Goal: Transaction & Acquisition: Book appointment/travel/reservation

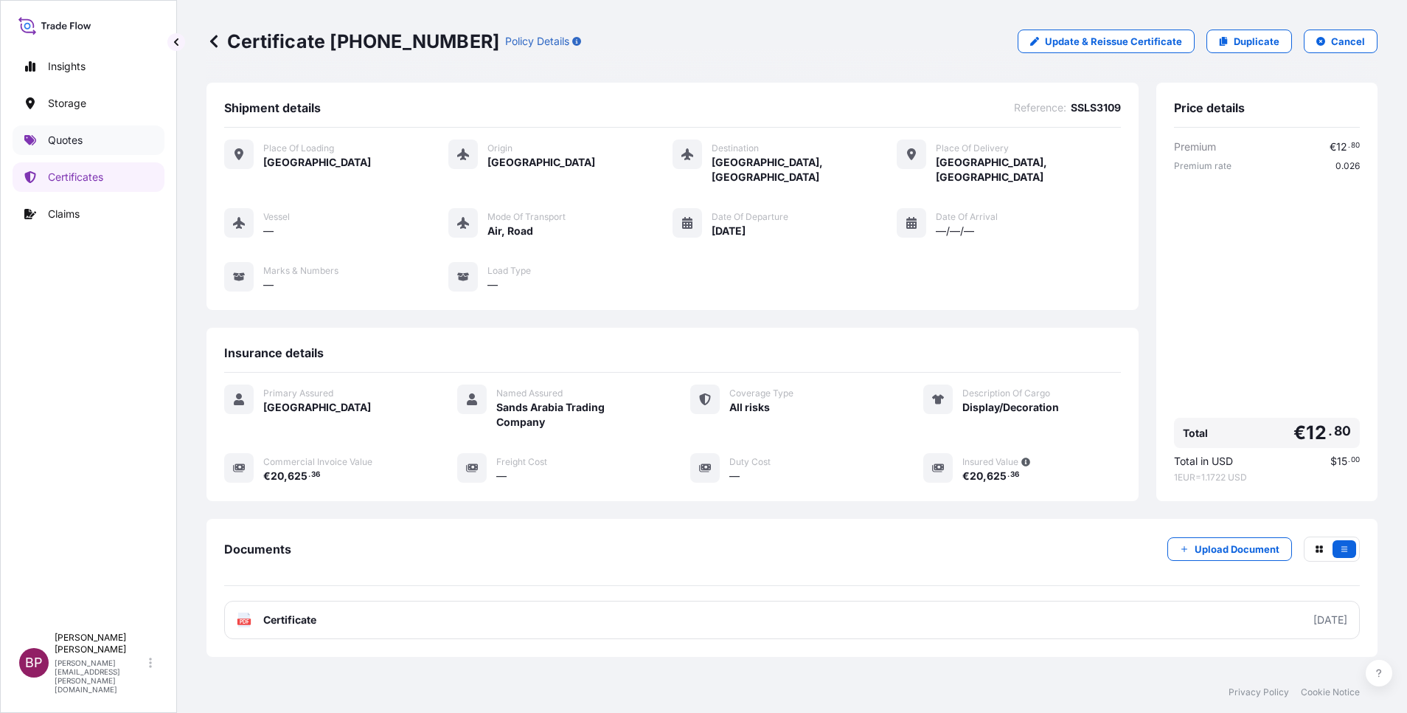
click at [85, 136] on link "Quotes" at bounding box center [89, 140] width 152 height 30
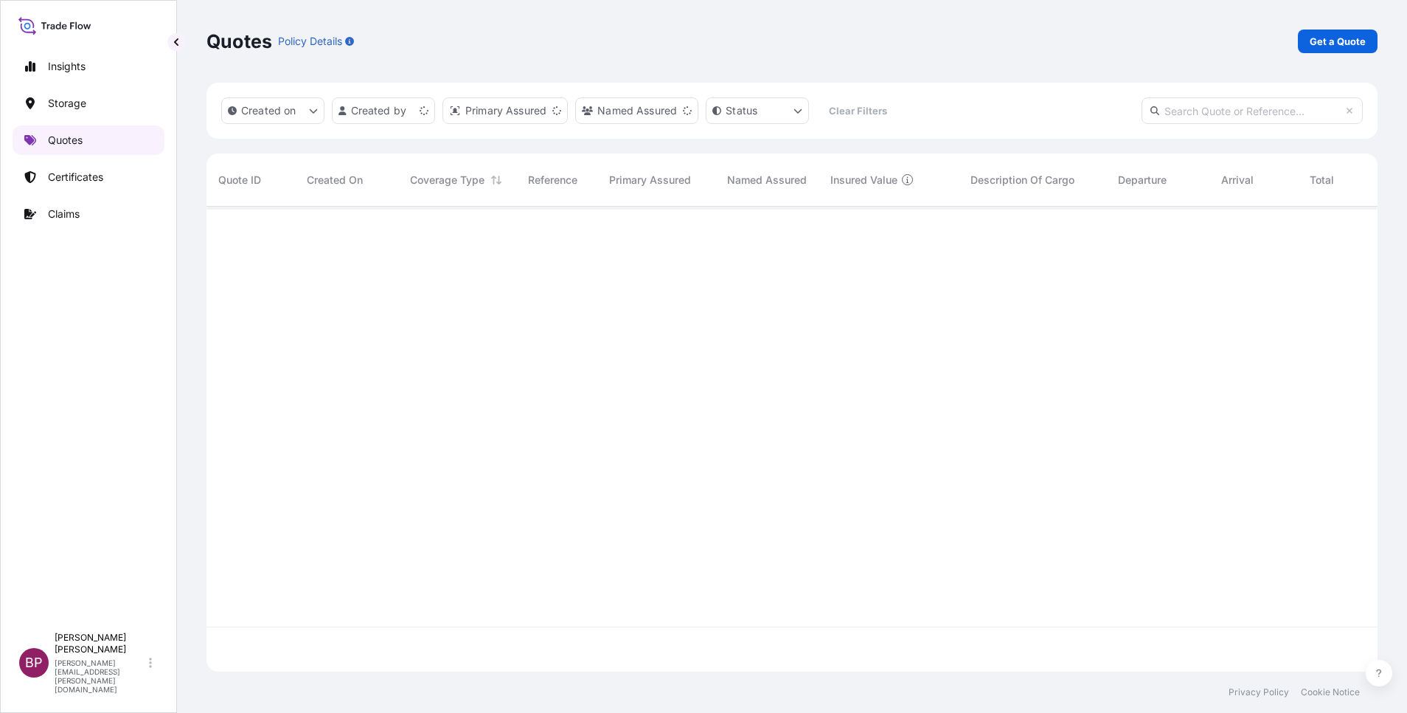
scroll to position [456, 1154]
click at [1334, 40] on p "Get a Quote" at bounding box center [1338, 41] width 56 height 15
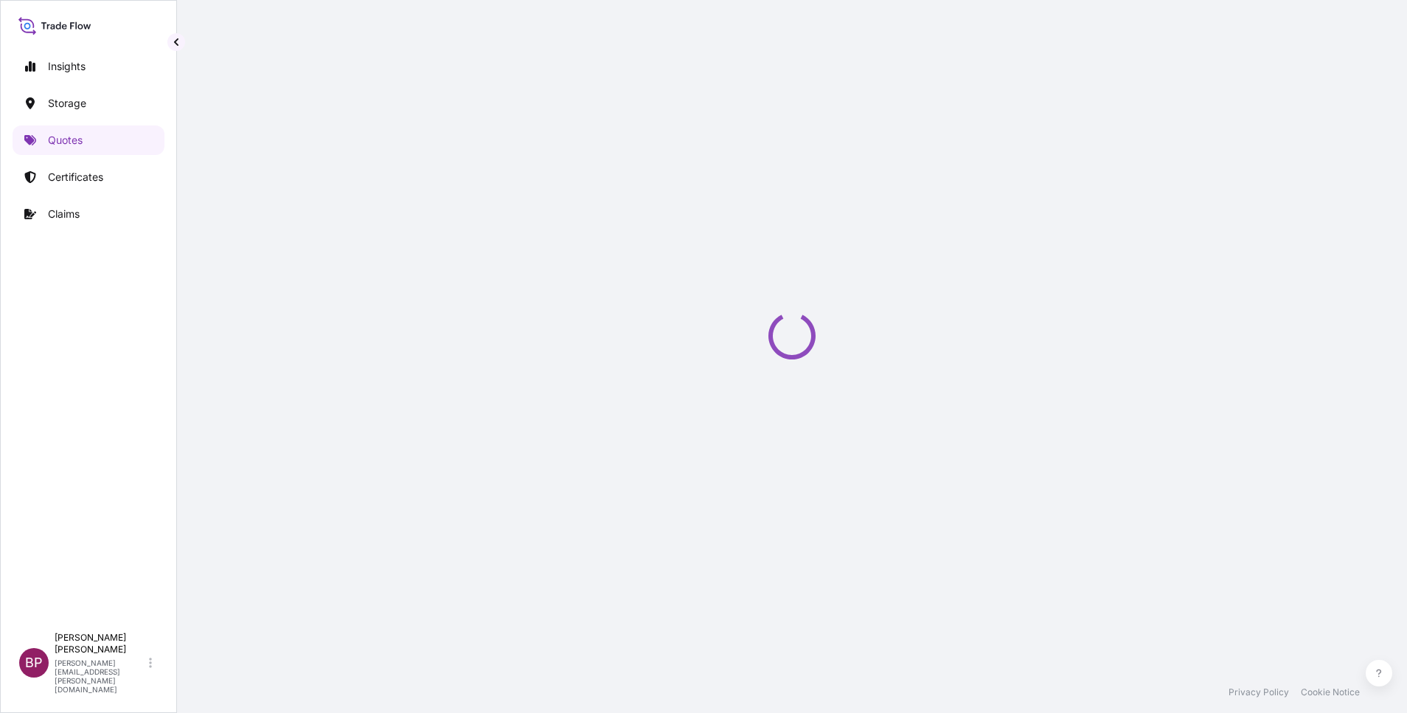
select select "Water"
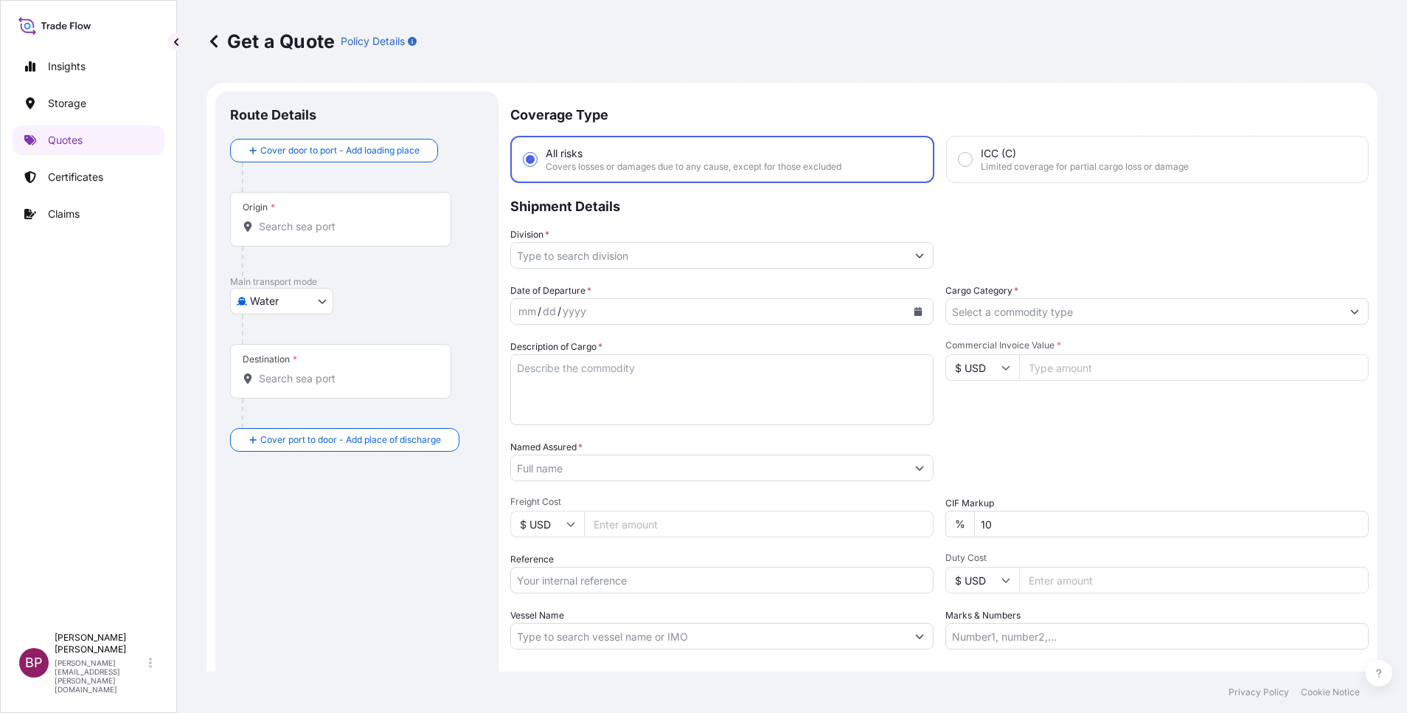
scroll to position [24, 0]
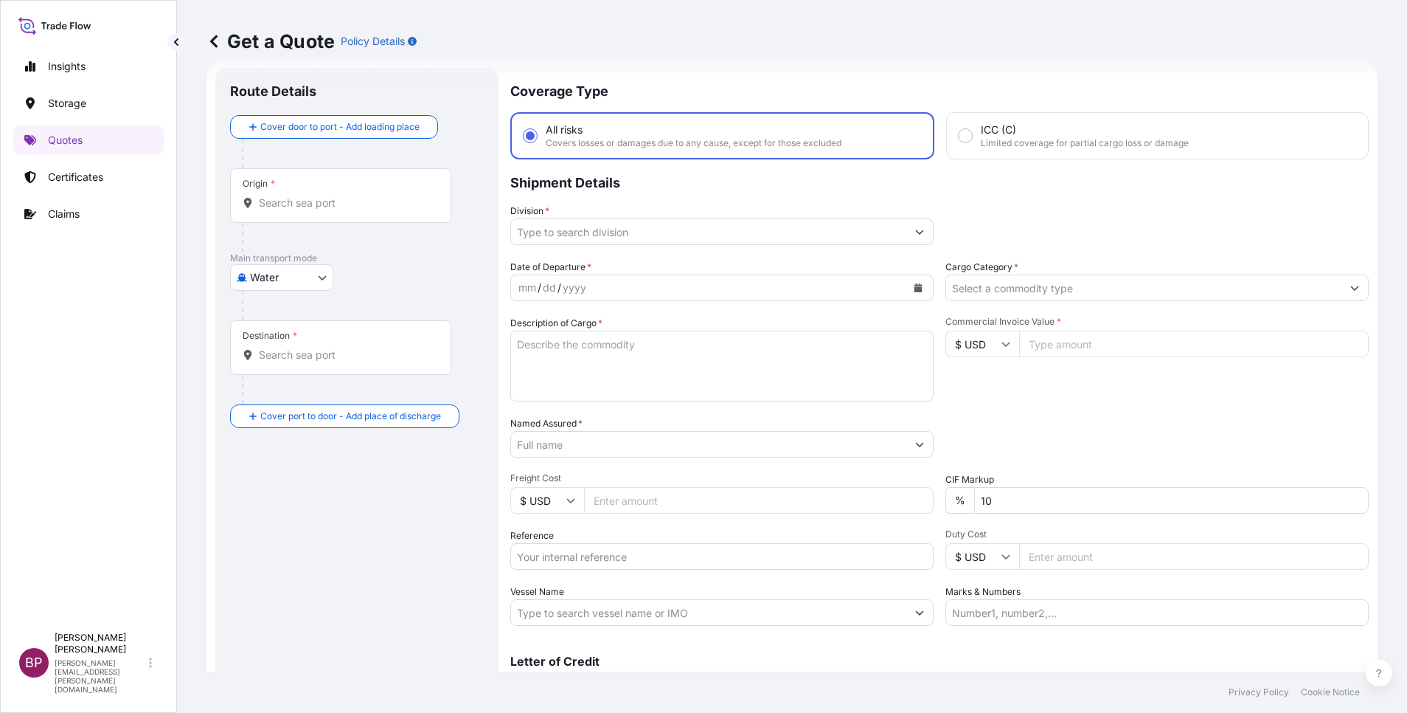
click at [1052, 340] on input "Commercial Invoice Value *" at bounding box center [1194, 343] width 350 height 27
paste input "38204.00"
type input "38204.00"
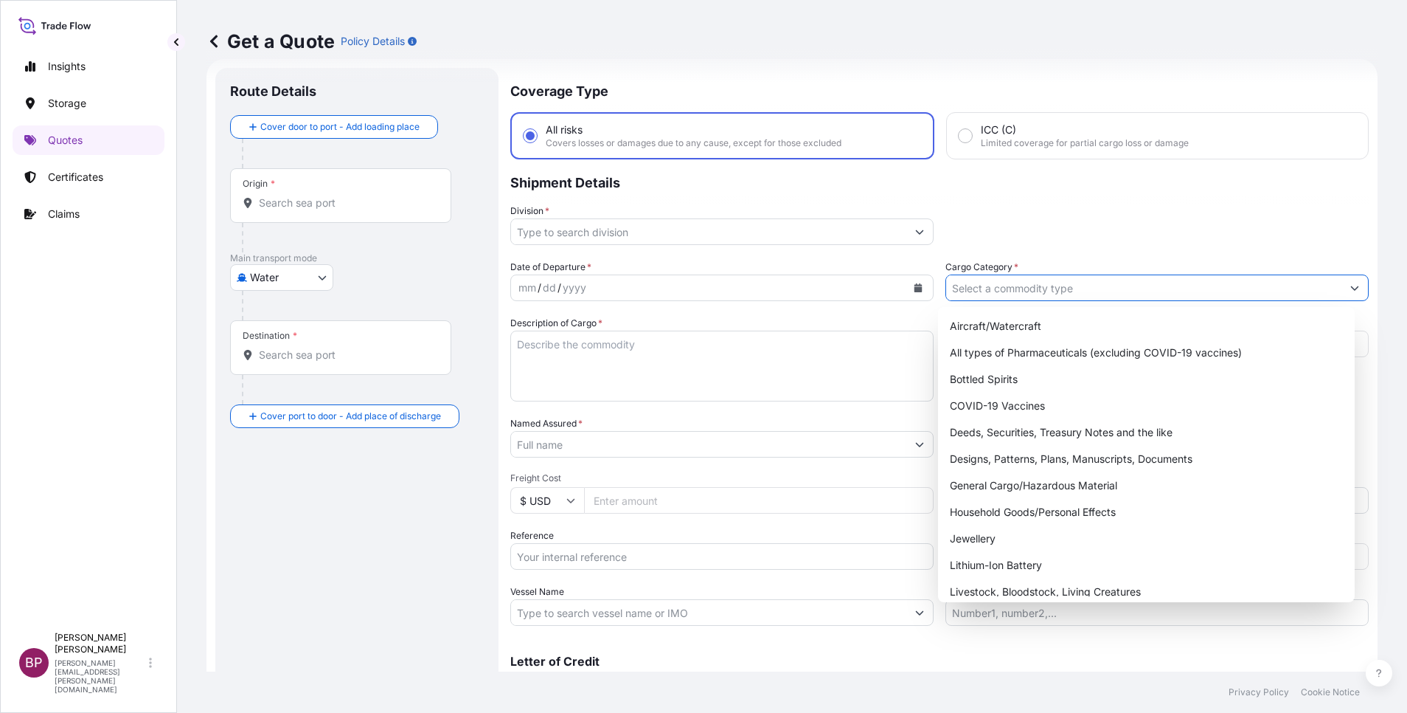
click at [1066, 289] on input "Cargo Category *" at bounding box center [1143, 287] width 395 height 27
click at [1019, 486] on div "General Cargo/Hazardous Material" at bounding box center [1146, 485] width 405 height 27
type input "General Cargo/Hazardous Material"
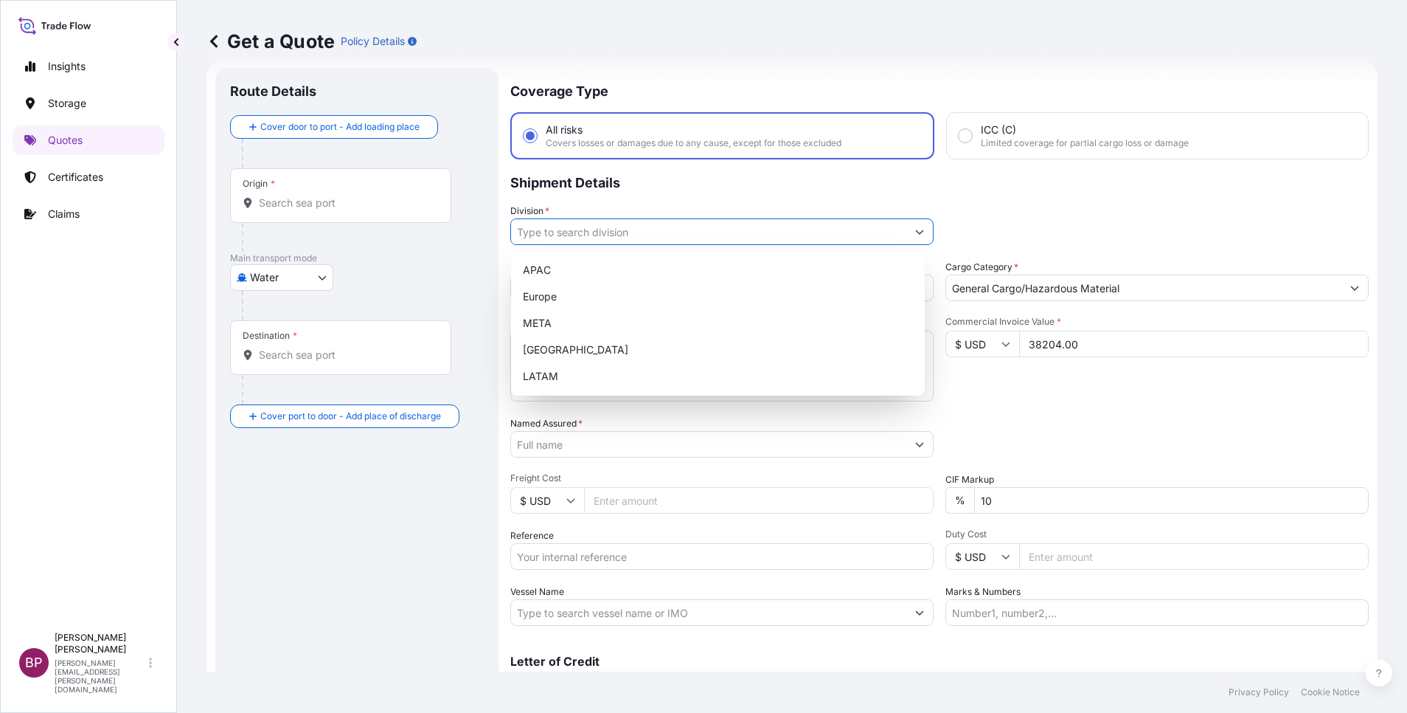
click at [907, 232] on button "Show suggestions" at bounding box center [920, 231] width 27 height 27
click at [580, 320] on div "META" at bounding box center [718, 323] width 402 height 27
type input "META"
drag, startPoint x: 1009, startPoint y: 415, endPoint x: 741, endPoint y: 380, distance: 270.0
click at [1005, 410] on div "Date of Departure * mm / dd / yyyy Cargo Category * General Cargo/Hazardous Mat…" at bounding box center [939, 443] width 859 height 366
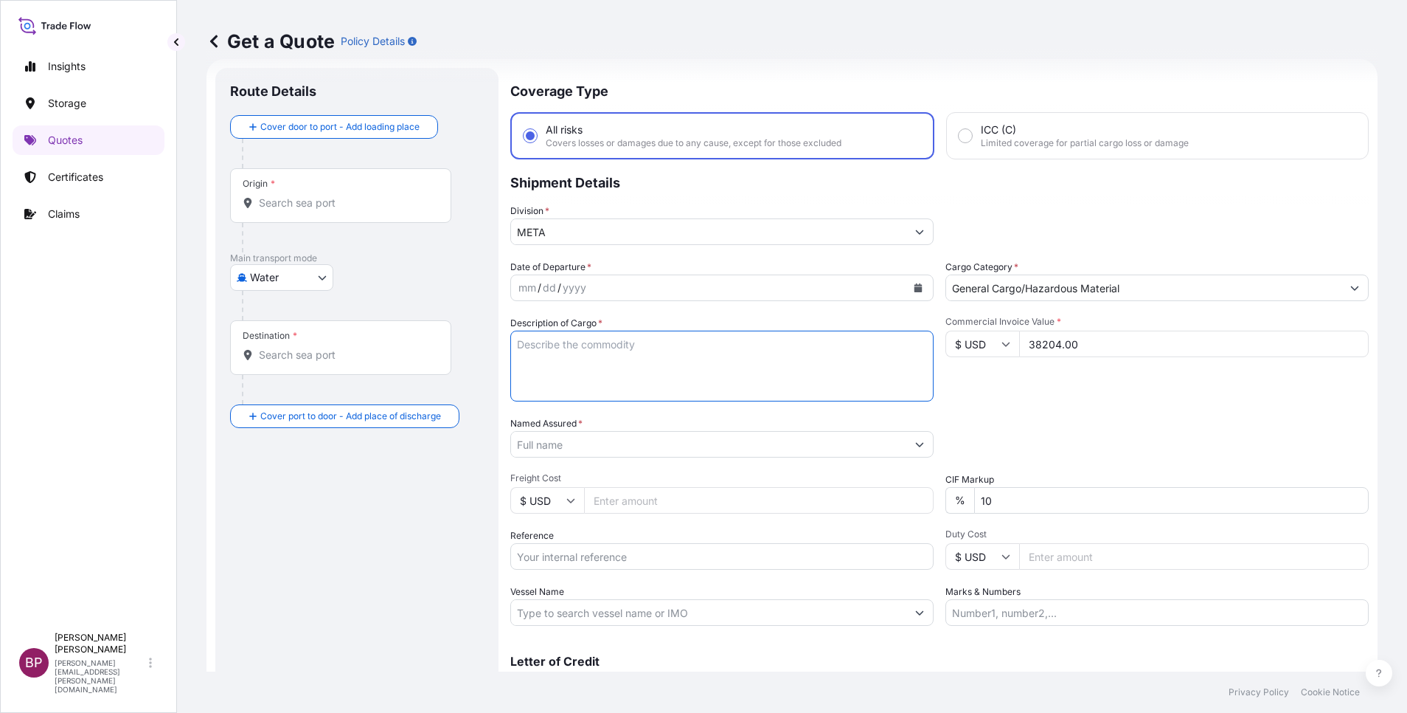
click at [723, 367] on textarea "Description of Cargo *" at bounding box center [721, 365] width 423 height 71
paste textarea "FURNITURE"
type textarea "FURNITURE"
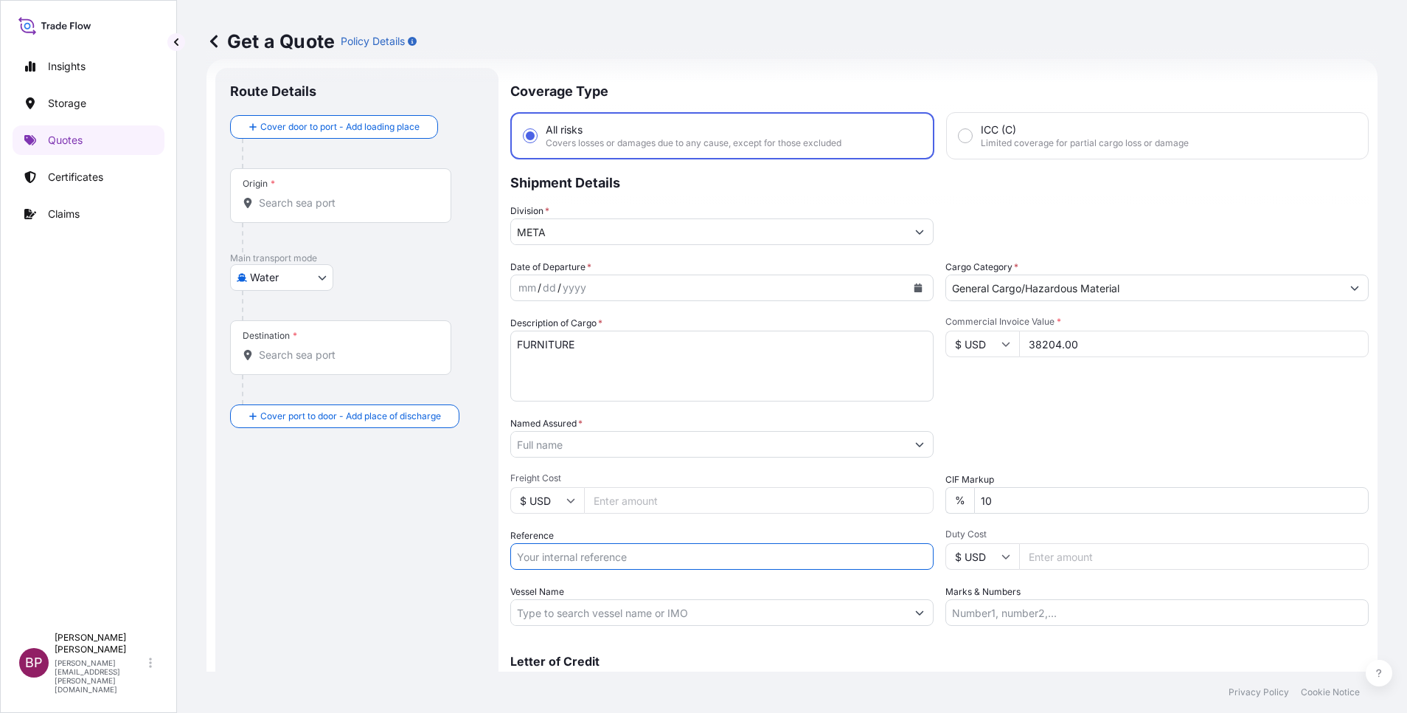
drag, startPoint x: 597, startPoint y: 558, endPoint x: 608, endPoint y: 552, distance: 12.5
click at [597, 558] on input "Reference" at bounding box center [721, 556] width 423 height 27
paste input "SSLS3129"
type input "SSLS3129"
click at [628, 446] on input "Named Assured *" at bounding box center [704, 444] width 387 height 27
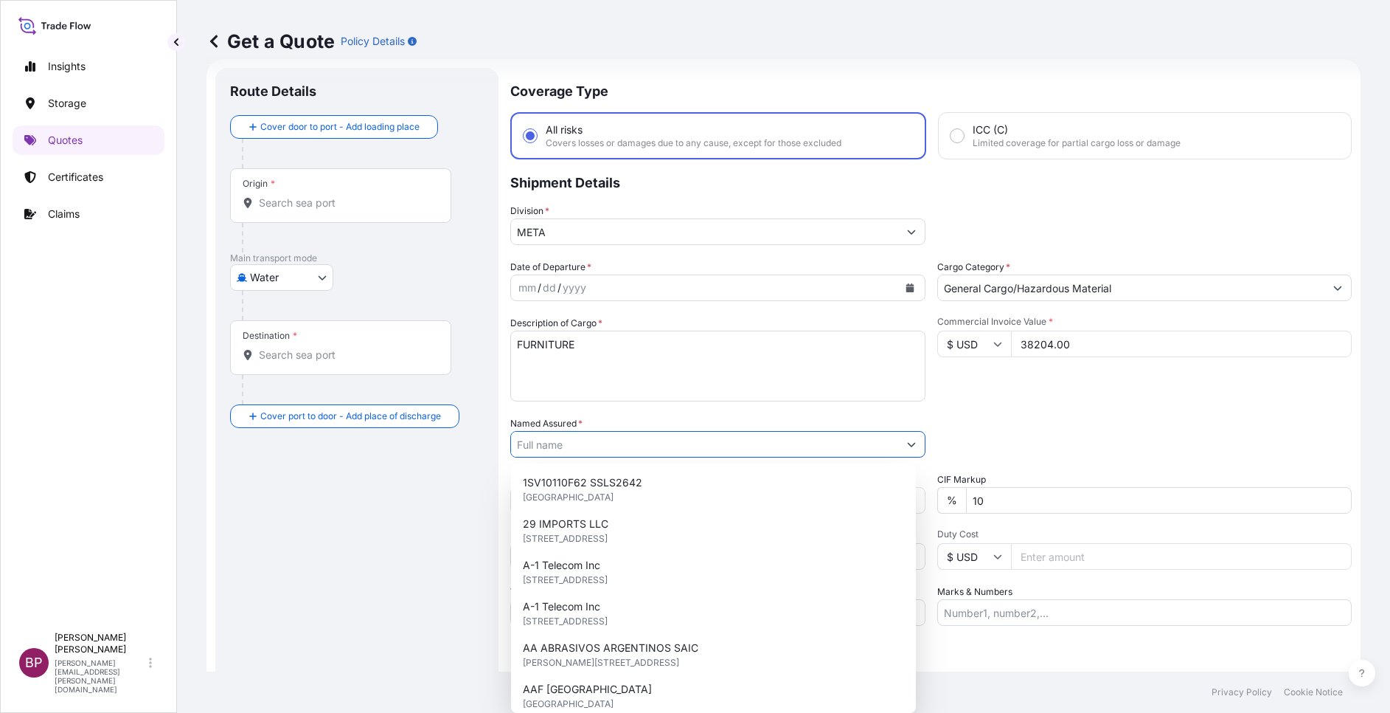
paste input "ETAB INTERNATIONAL CO"
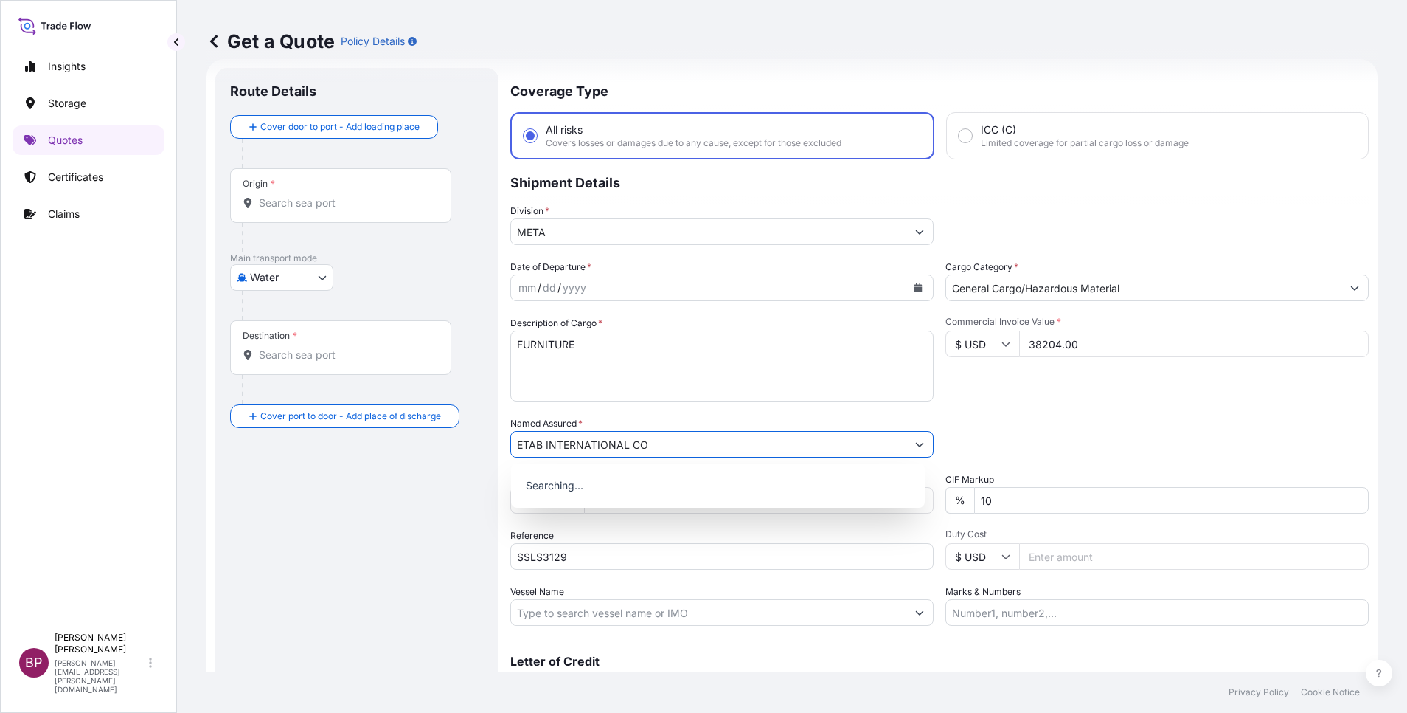
type input "ETAB INTERNATIONAL CO"
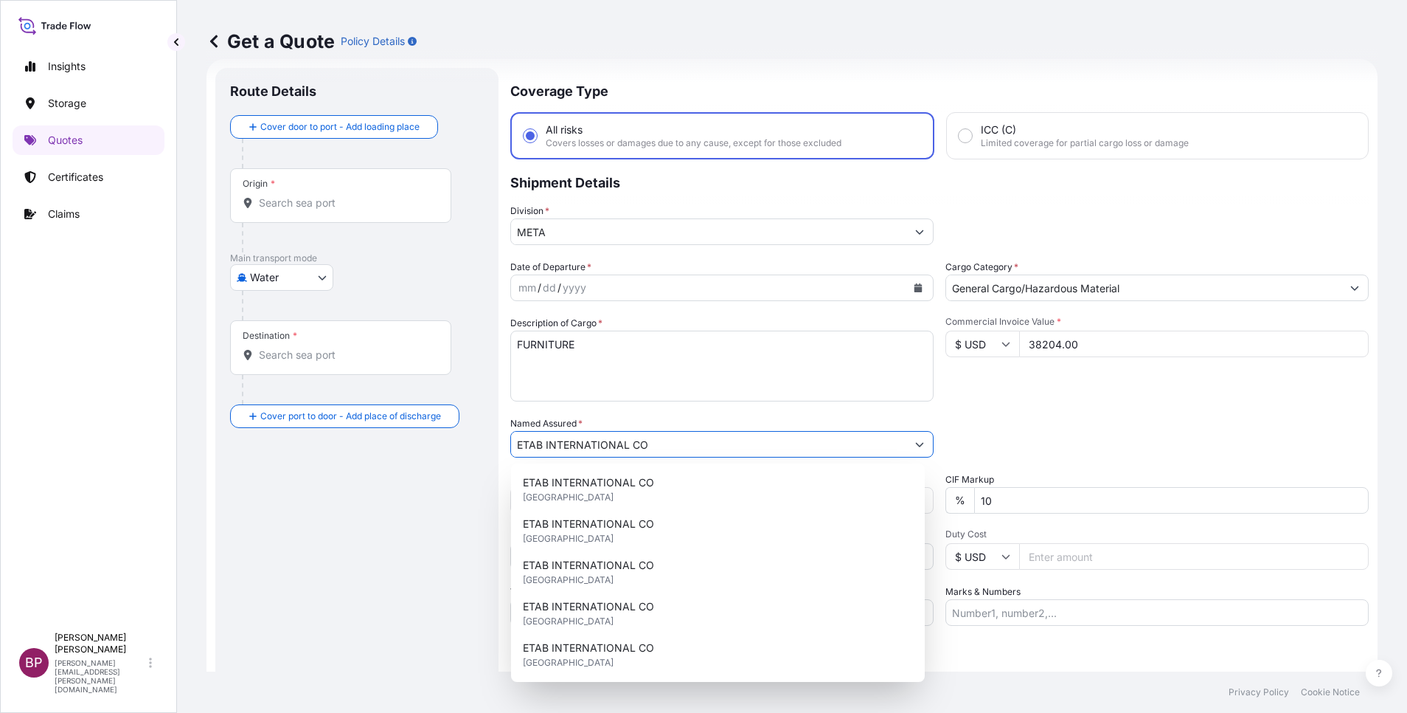
click at [915, 290] on button "Calendar" at bounding box center [919, 288] width 24 height 24
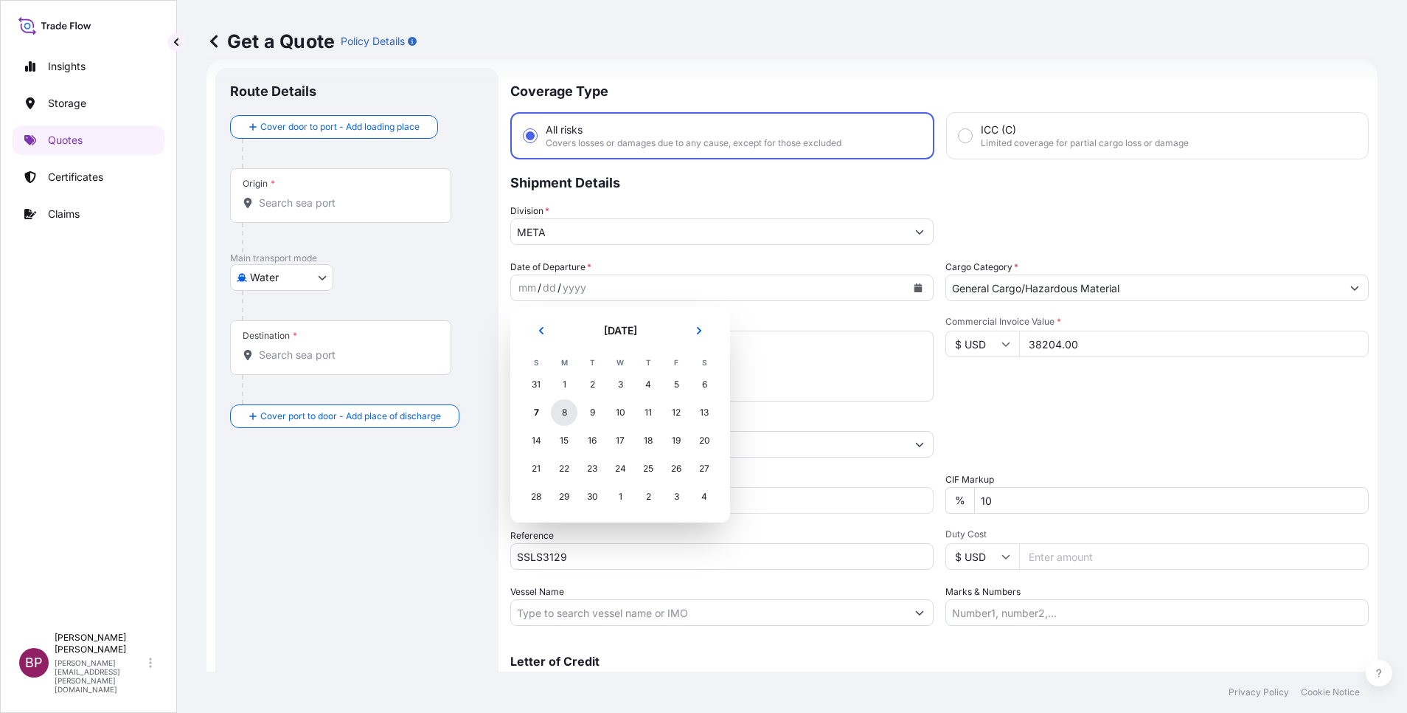
click at [558, 415] on div "8" at bounding box center [564, 412] width 27 height 27
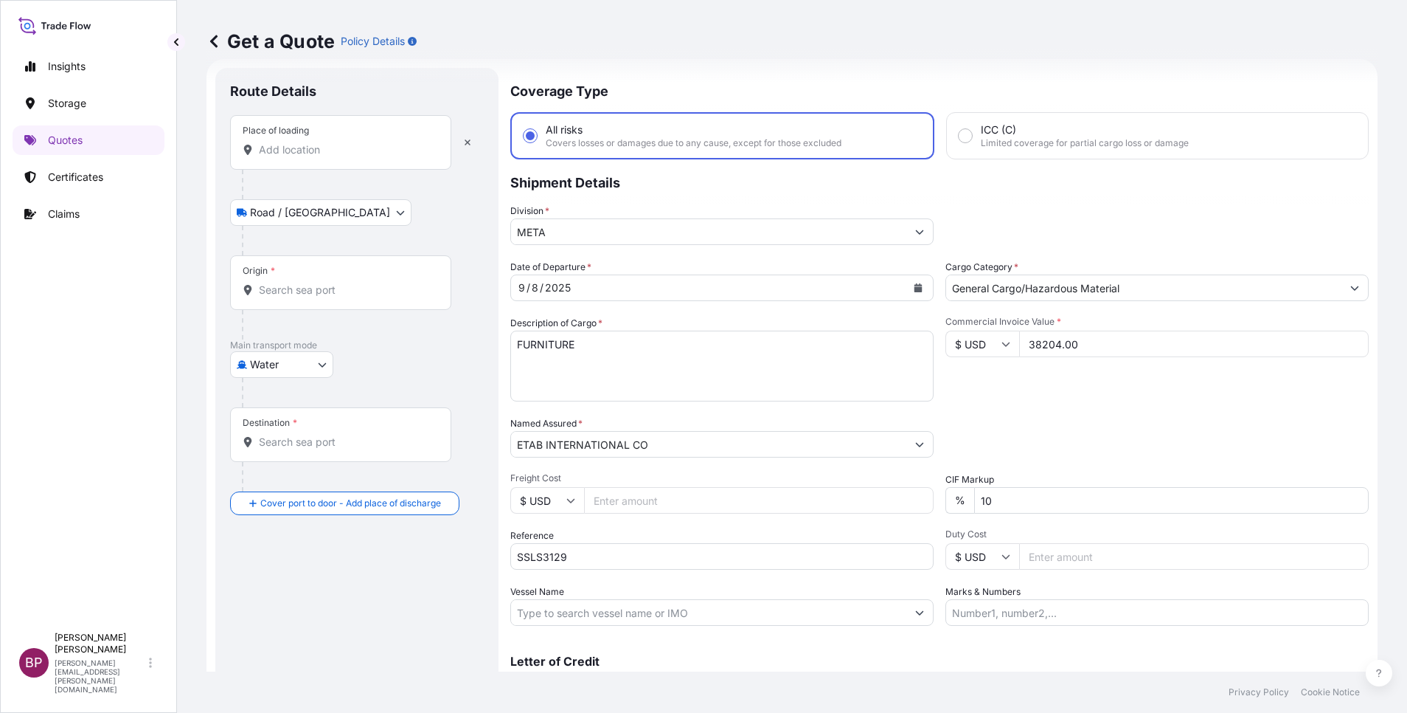
click at [324, 159] on div "Place of loading" at bounding box center [340, 142] width 221 height 55
click at [324, 157] on input "Place of loading" at bounding box center [346, 149] width 174 height 15
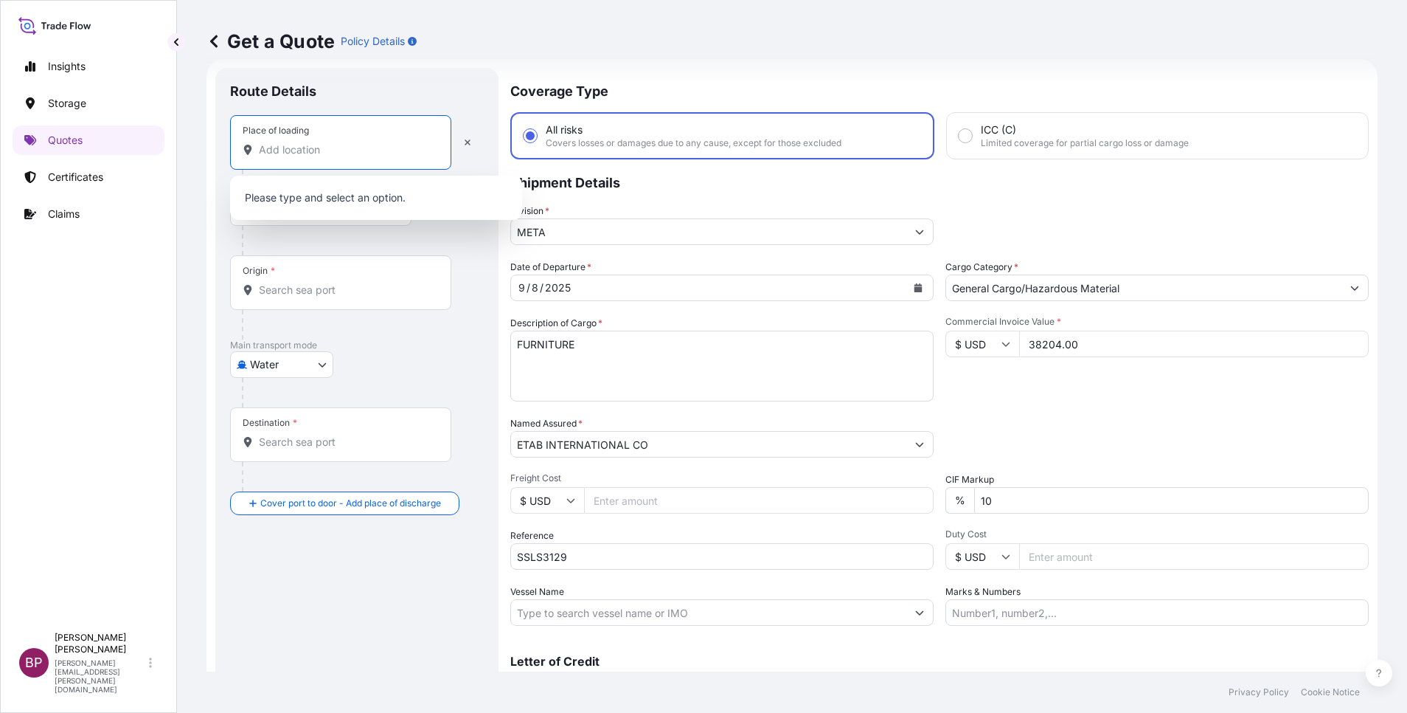
paste input "[PERSON_NAME]"
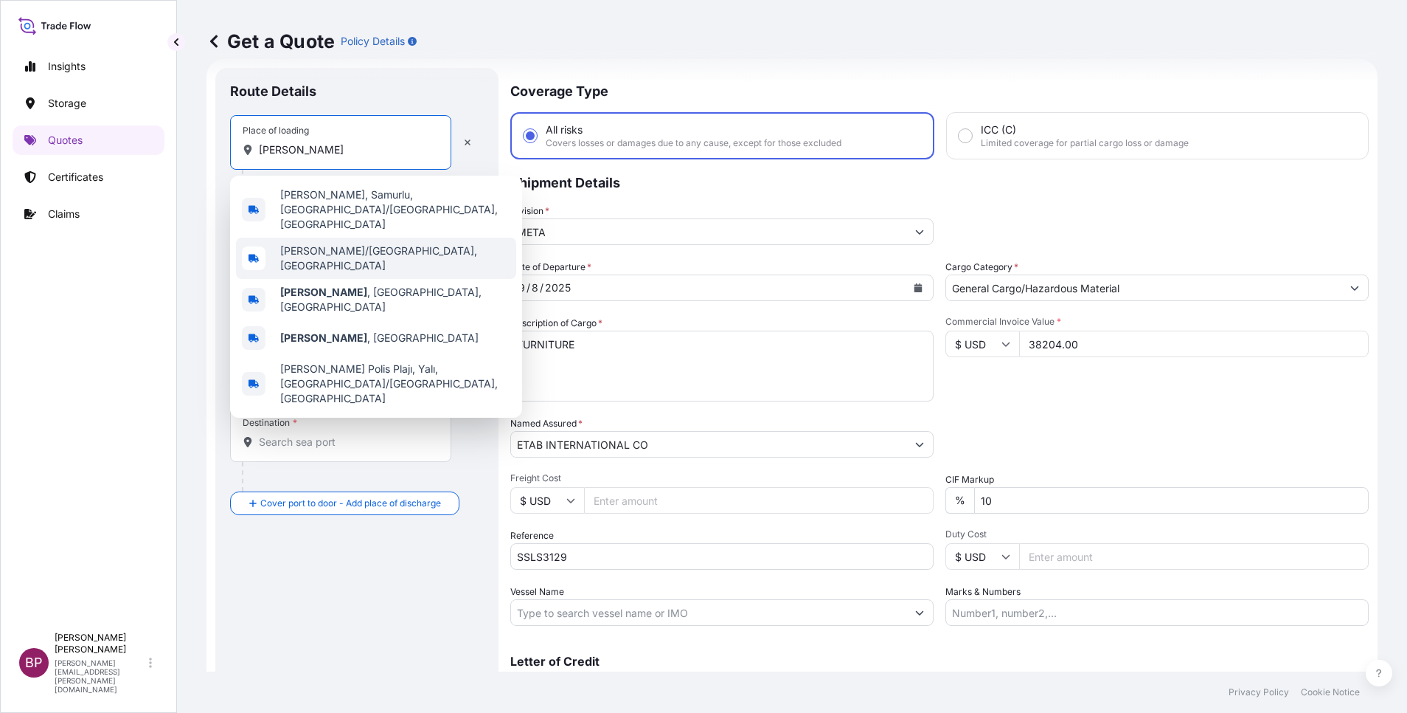
click at [367, 243] on span "[PERSON_NAME]/[GEOGRAPHIC_DATA], [GEOGRAPHIC_DATA]" at bounding box center [395, 258] width 230 height 30
type input "[PERSON_NAME]/[GEOGRAPHIC_DATA], [GEOGRAPHIC_DATA]"
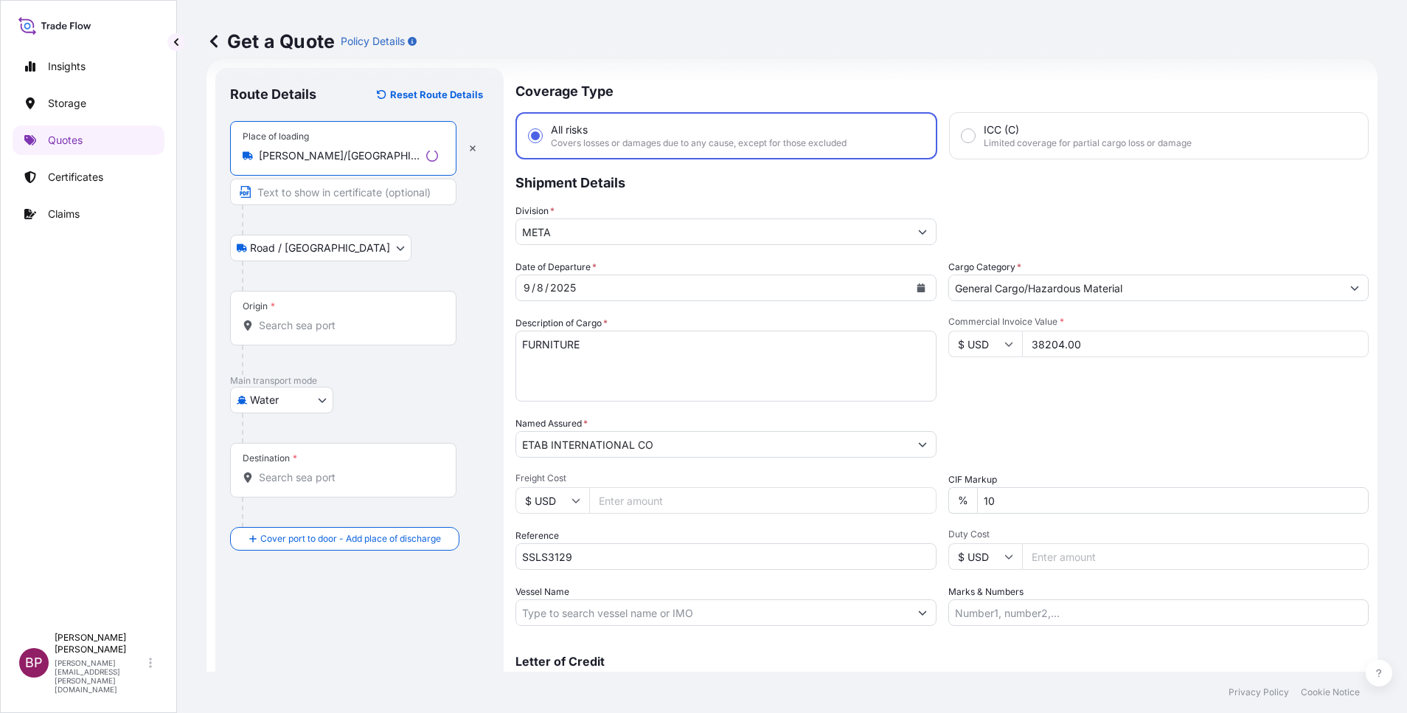
click at [344, 319] on input "Origin *" at bounding box center [348, 325] width 179 height 15
paste input "[PERSON_NAME]"
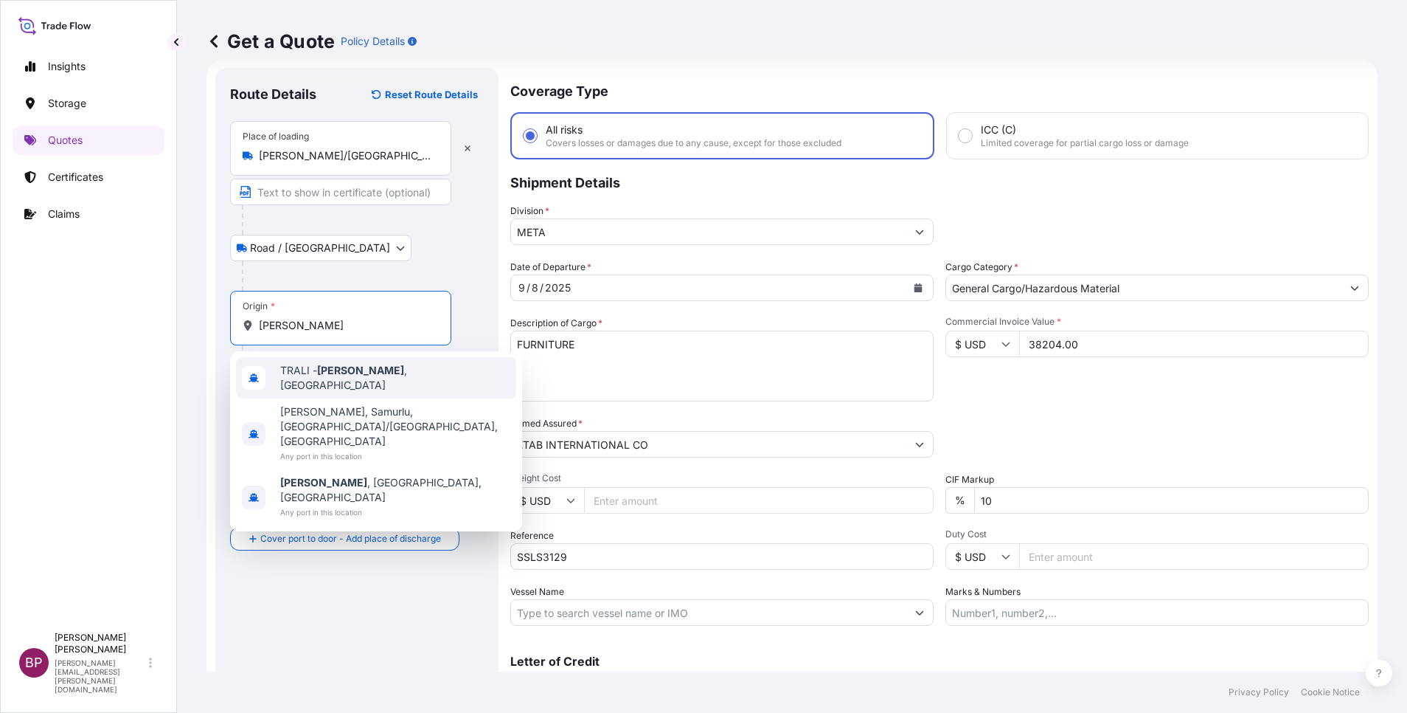
click at [380, 378] on span "[PERSON_NAME][GEOGRAPHIC_DATA] , [GEOGRAPHIC_DATA]" at bounding box center [395, 378] width 230 height 30
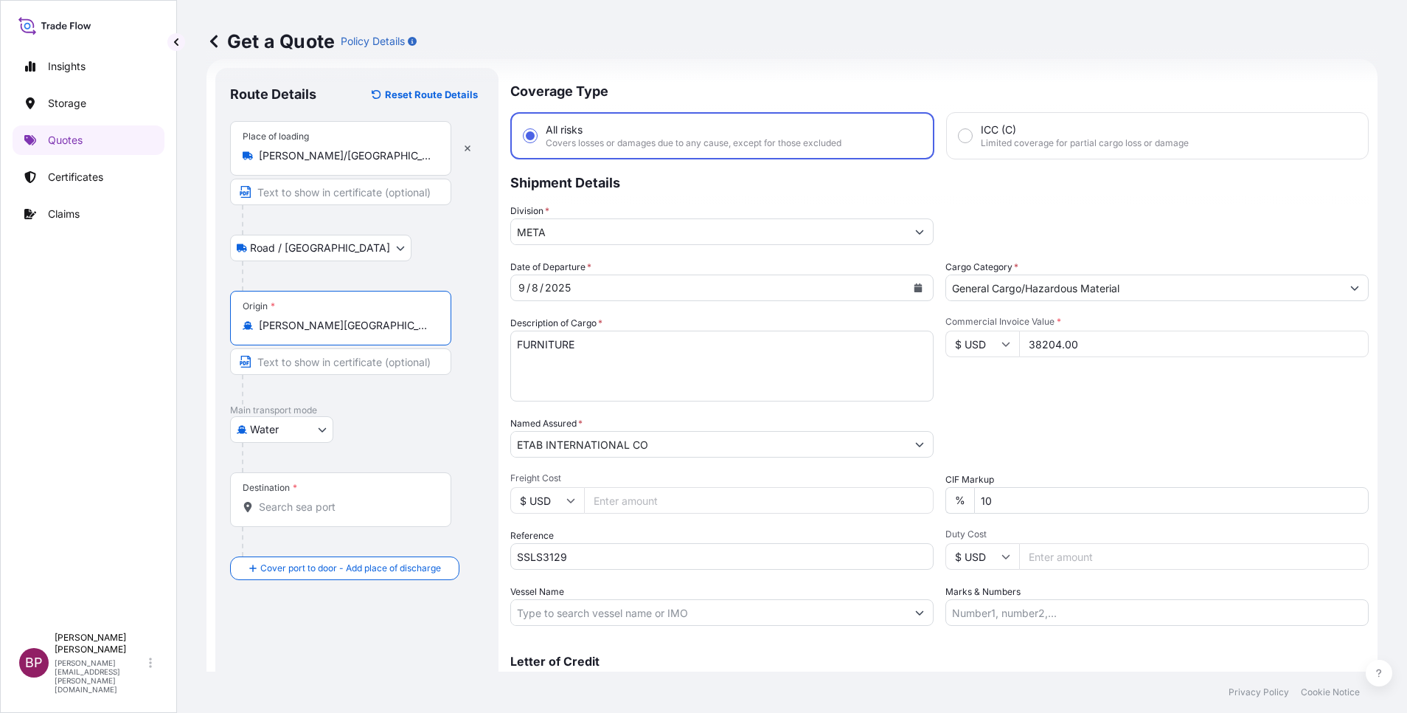
type input "[PERSON_NAME][GEOGRAPHIC_DATA], [GEOGRAPHIC_DATA]"
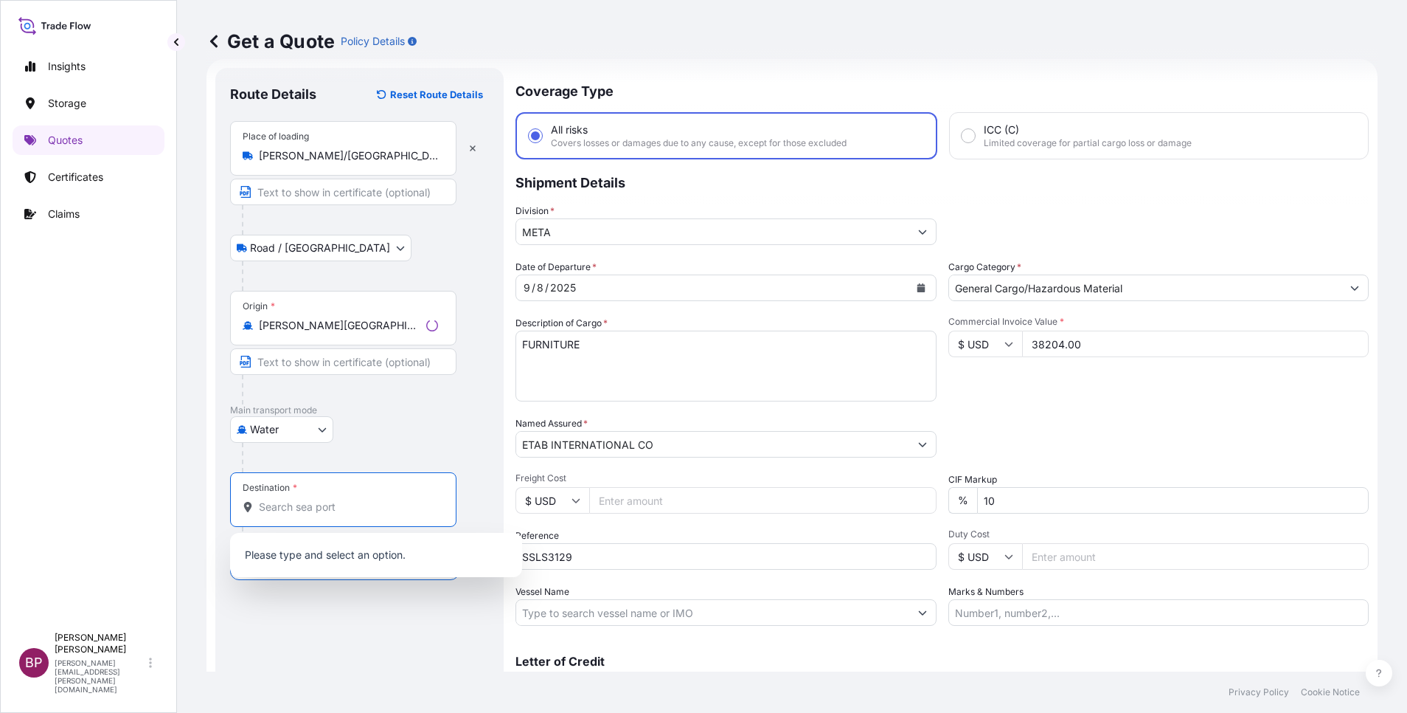
click at [341, 512] on input "Destination *" at bounding box center [348, 506] width 179 height 15
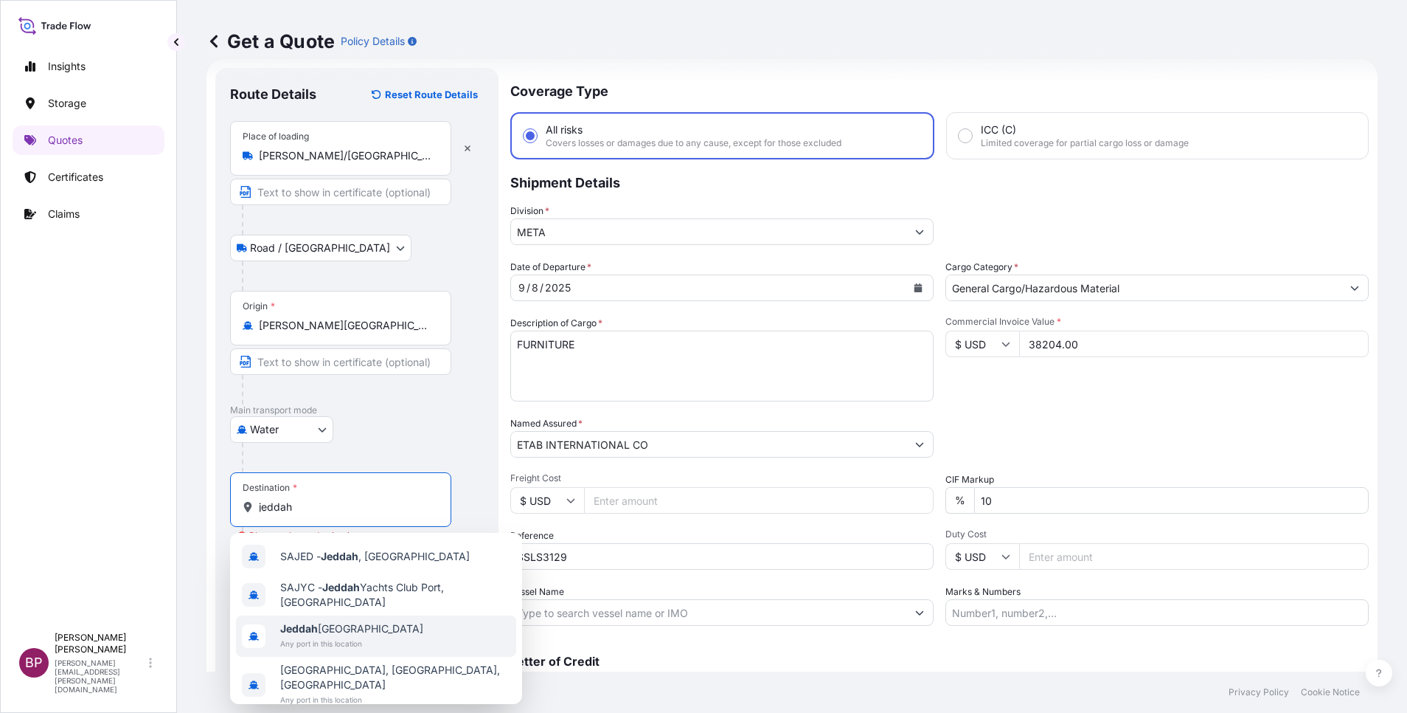
click at [349, 638] on span "Any port in this location" at bounding box center [351, 643] width 143 height 15
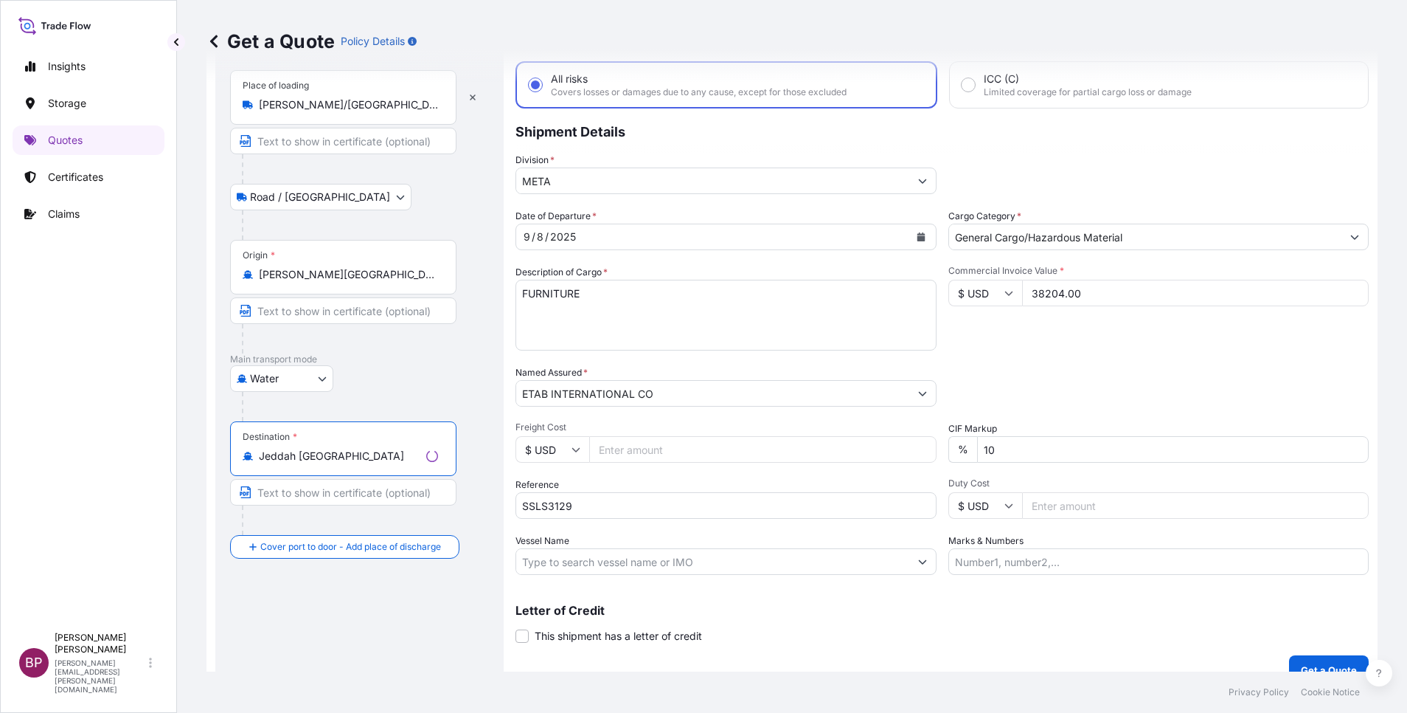
scroll to position [97, 0]
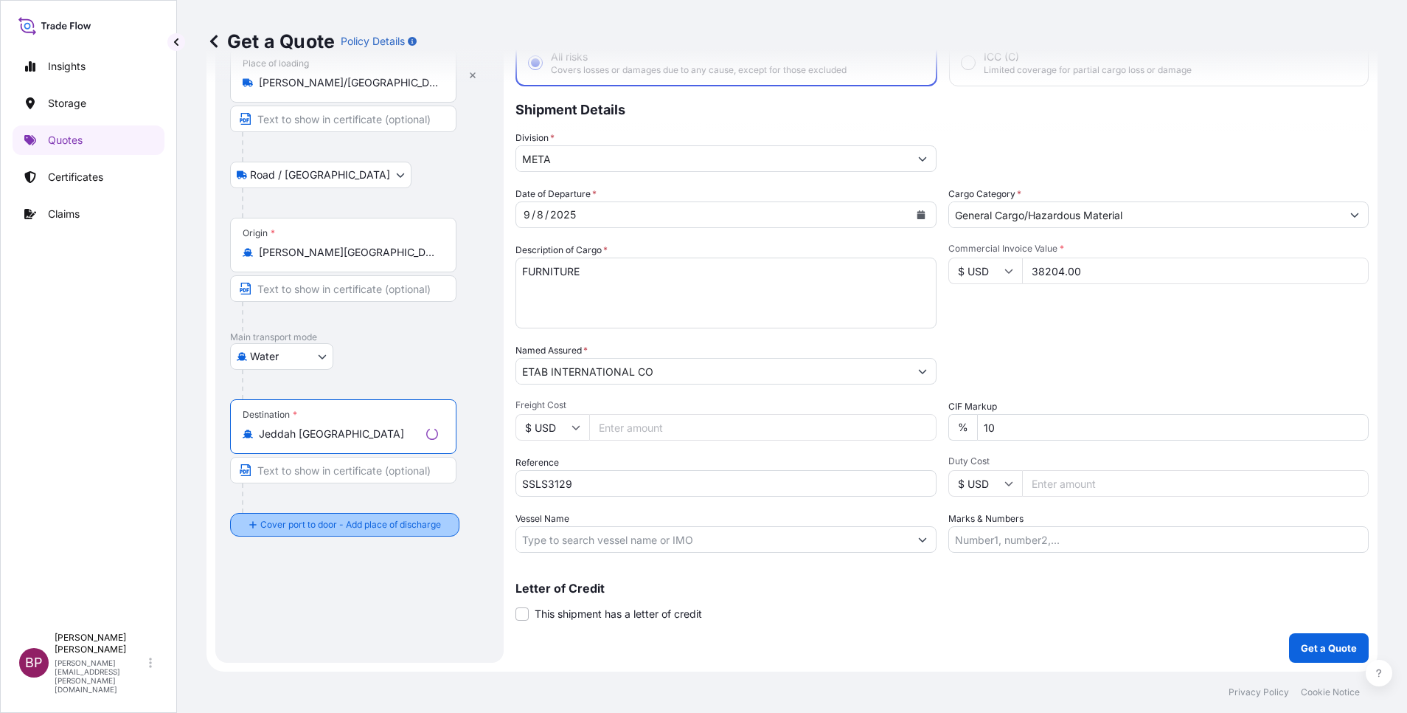
type input "Jeddah [GEOGRAPHIC_DATA]"
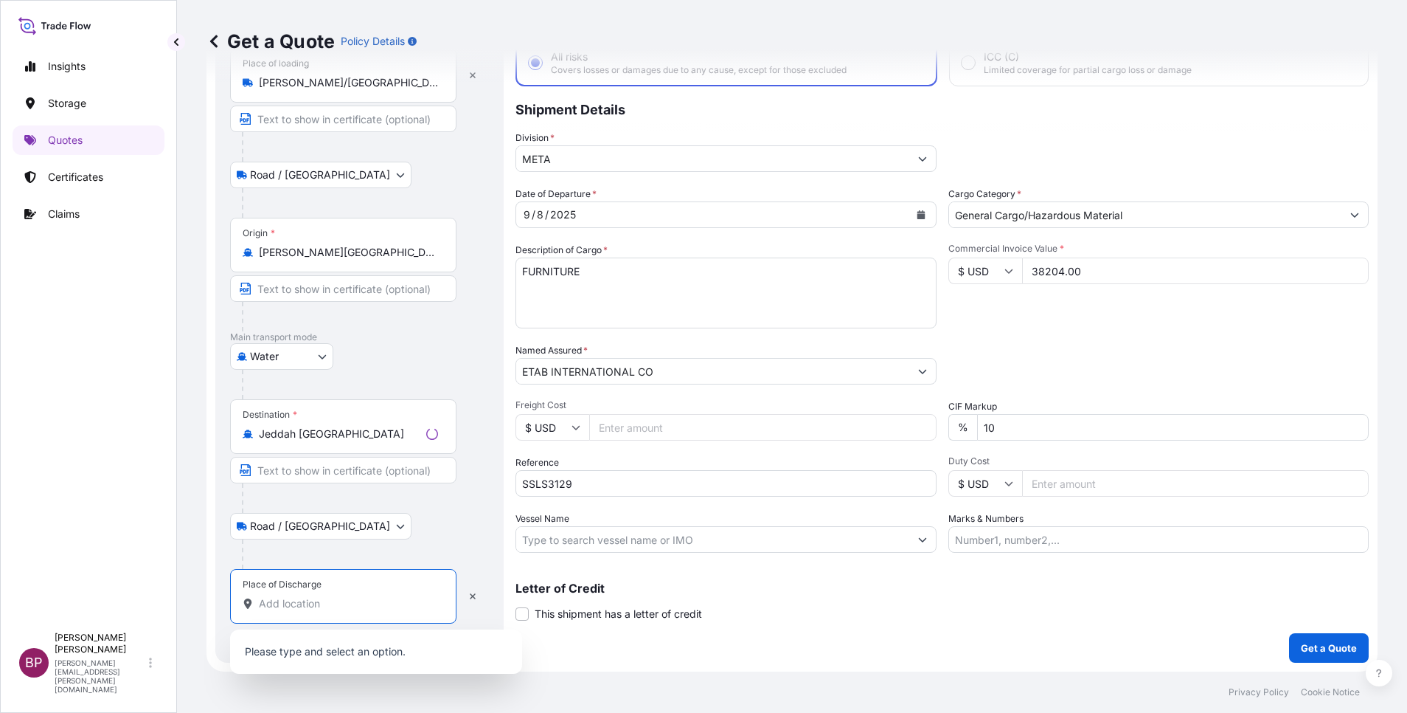
click at [325, 603] on input "Place of Discharge" at bounding box center [348, 603] width 179 height 15
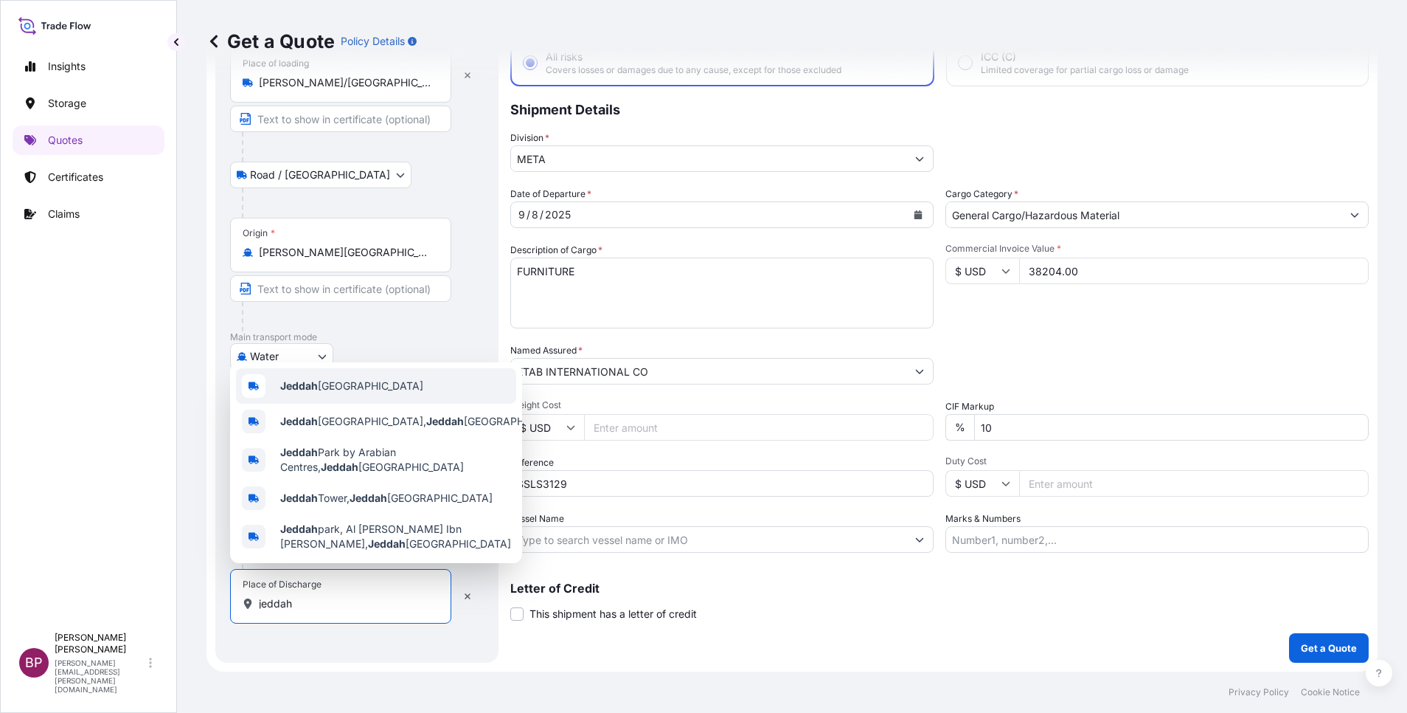
click at [361, 389] on div "Jeddah [GEOGRAPHIC_DATA]" at bounding box center [376, 385] width 280 height 35
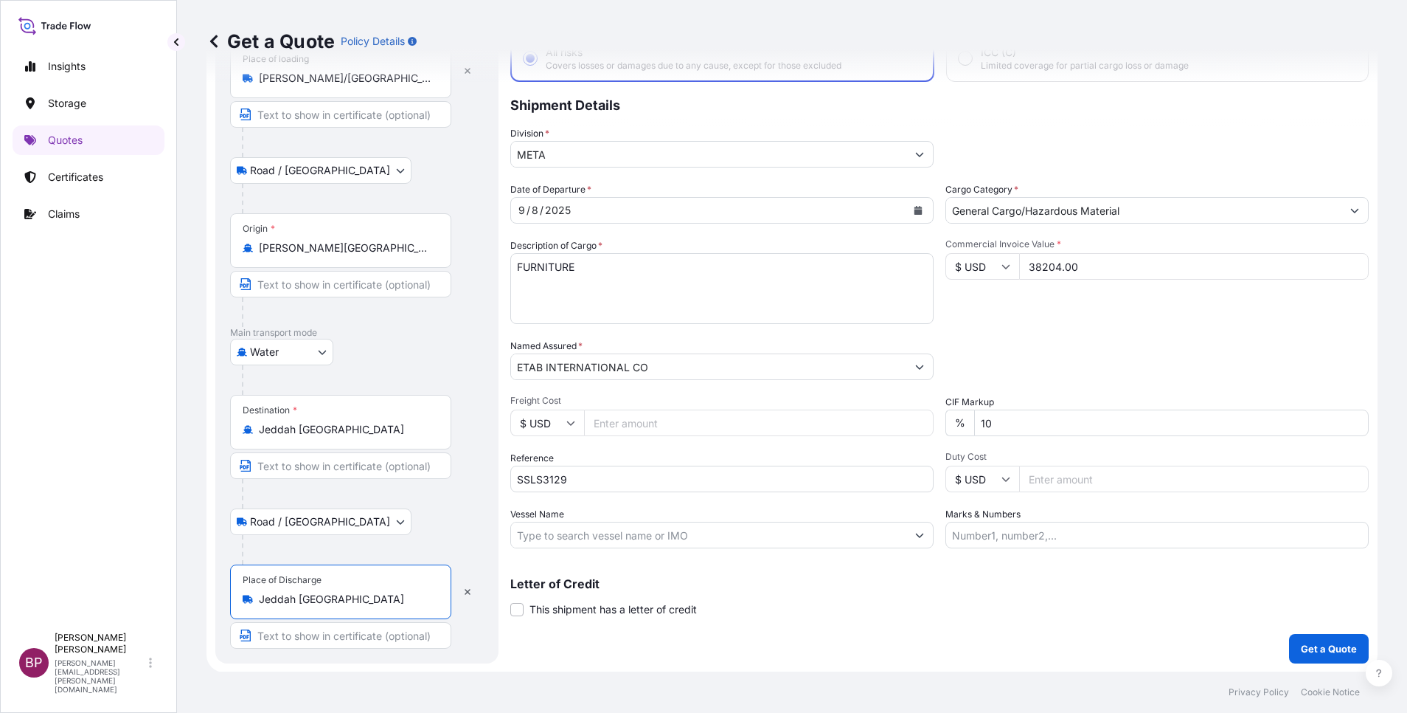
scroll to position [102, 0]
type input "Jeddah [GEOGRAPHIC_DATA]"
click at [727, 639] on div "Coverage Type All risks Covers losses or damages due to any cause, except for t…" at bounding box center [939, 326] width 859 height 673
click at [1289, 653] on button "Get a Quote" at bounding box center [1329, 648] width 80 height 30
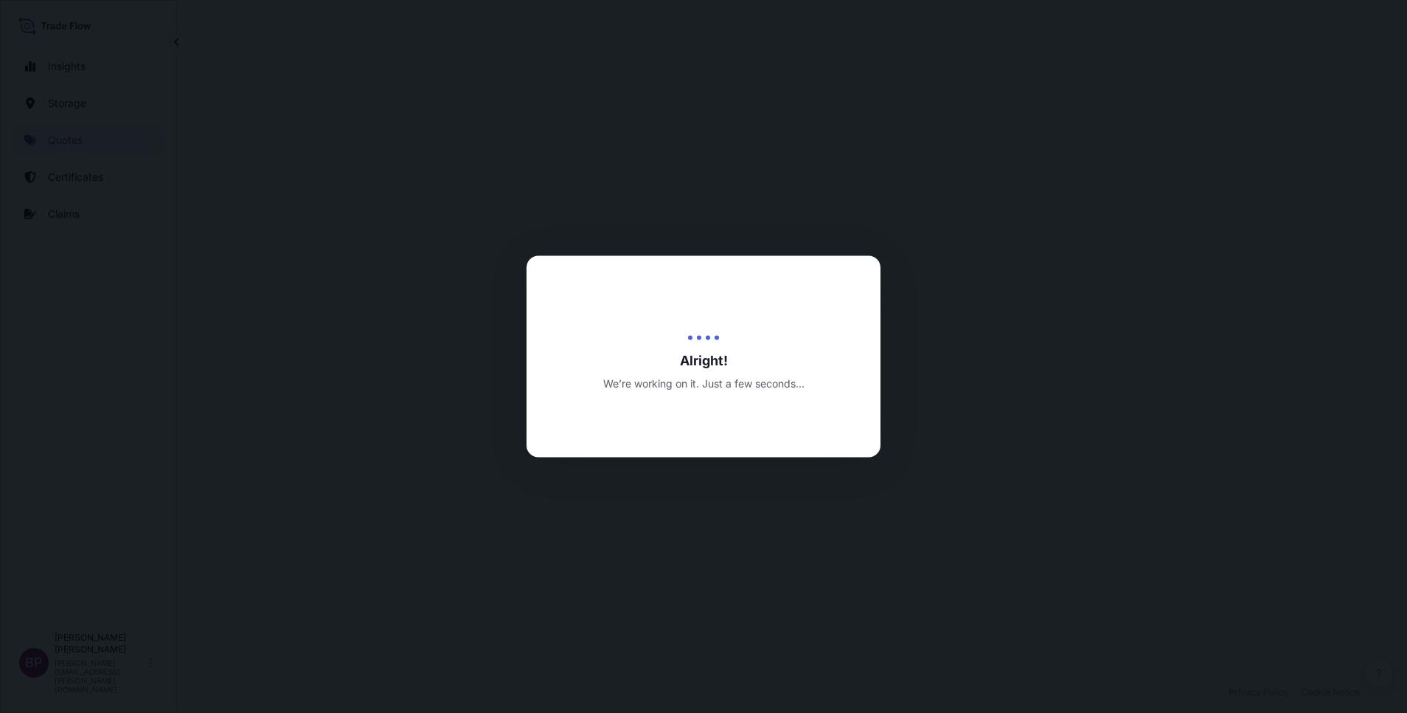
select select "Road / [GEOGRAPHIC_DATA]"
select select "Water"
select select "Road / [GEOGRAPHIC_DATA]"
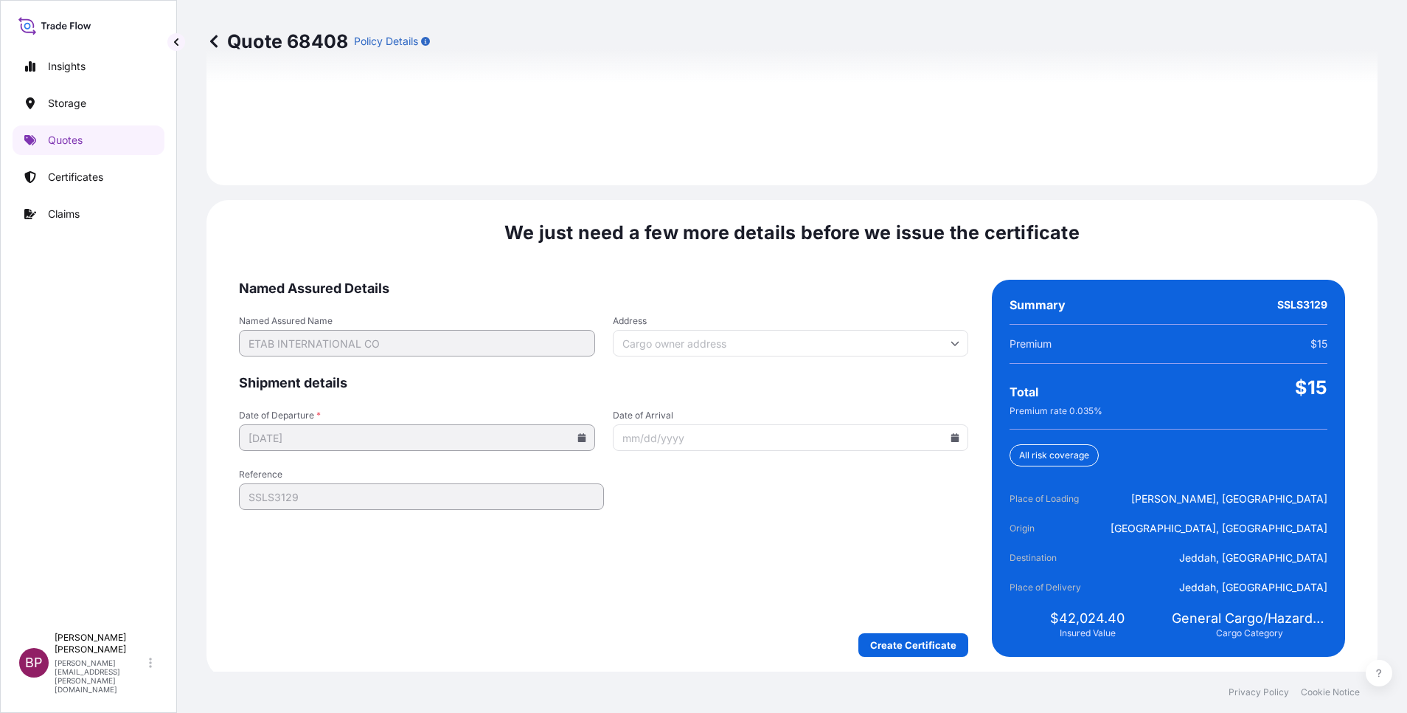
scroll to position [2186, 0]
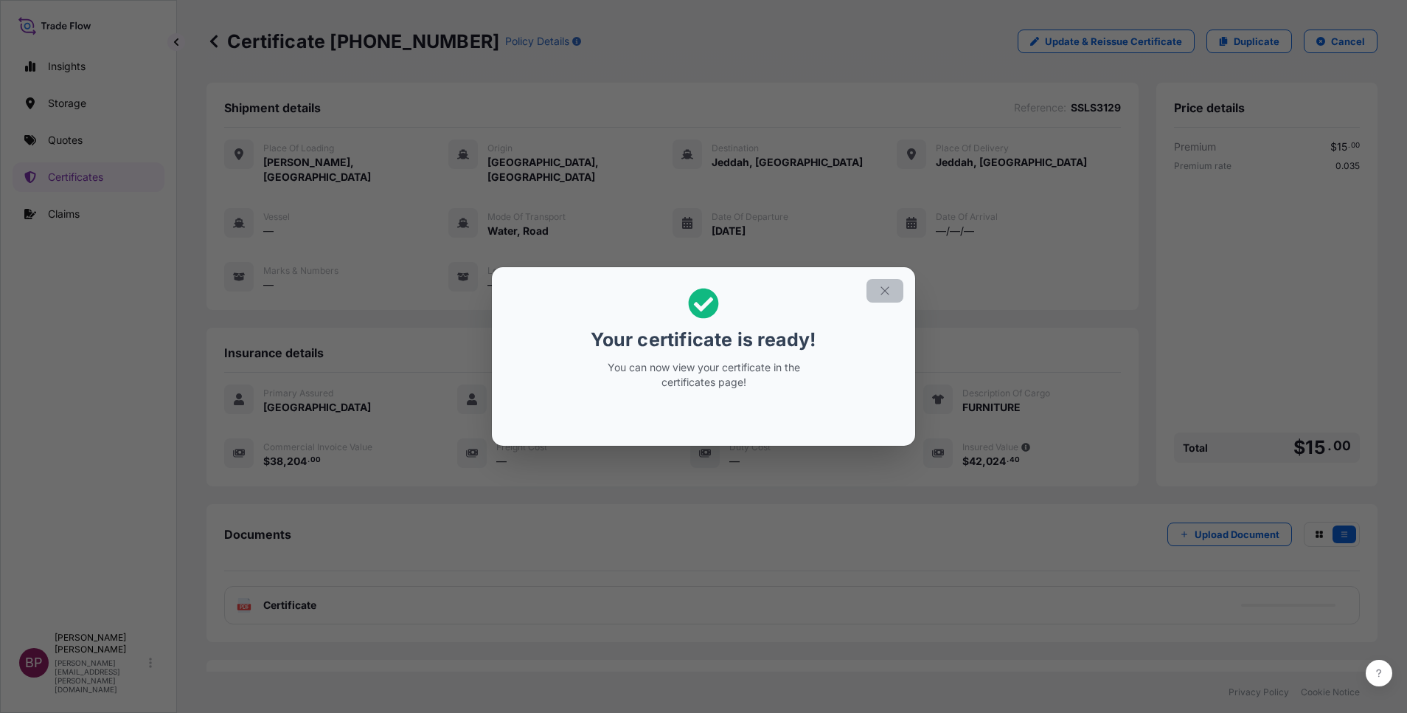
click at [890, 289] on icon "button" at bounding box center [884, 290] width 13 height 13
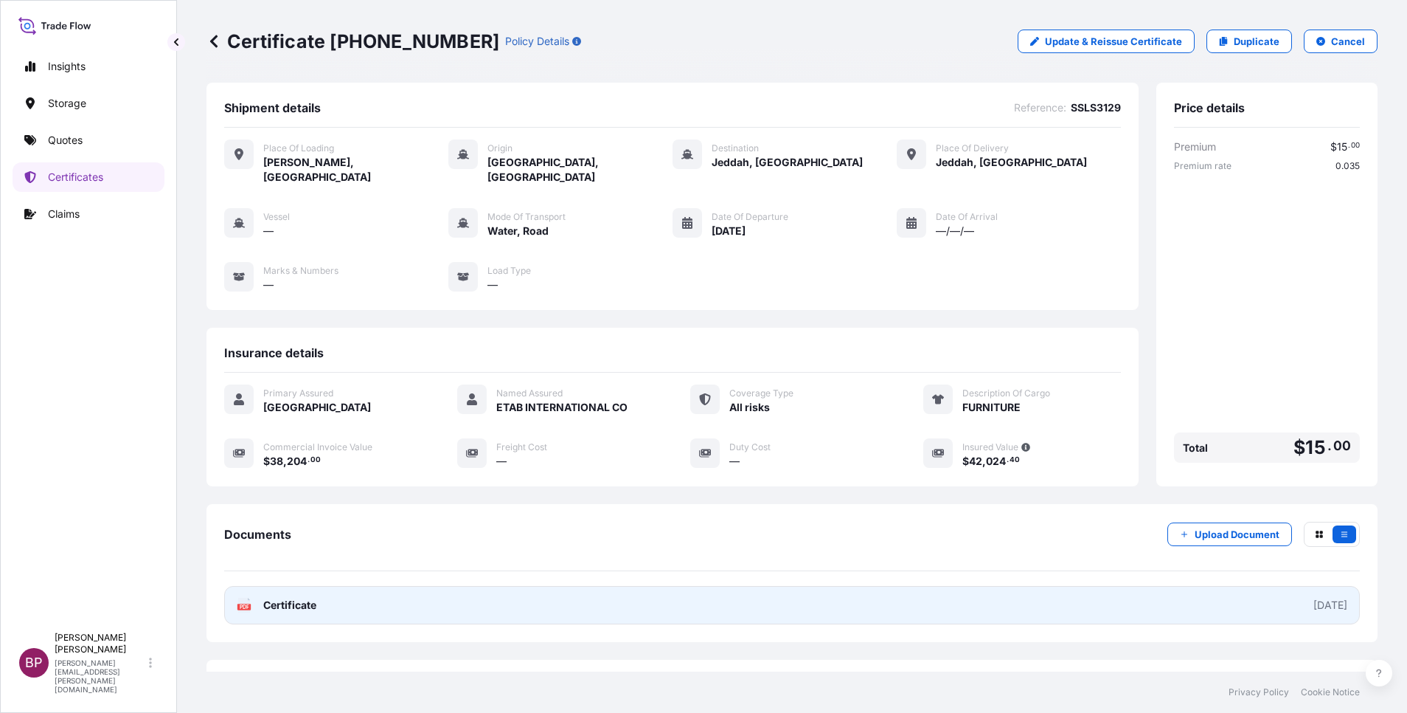
click at [308, 606] on span "Certificate" at bounding box center [289, 604] width 53 height 15
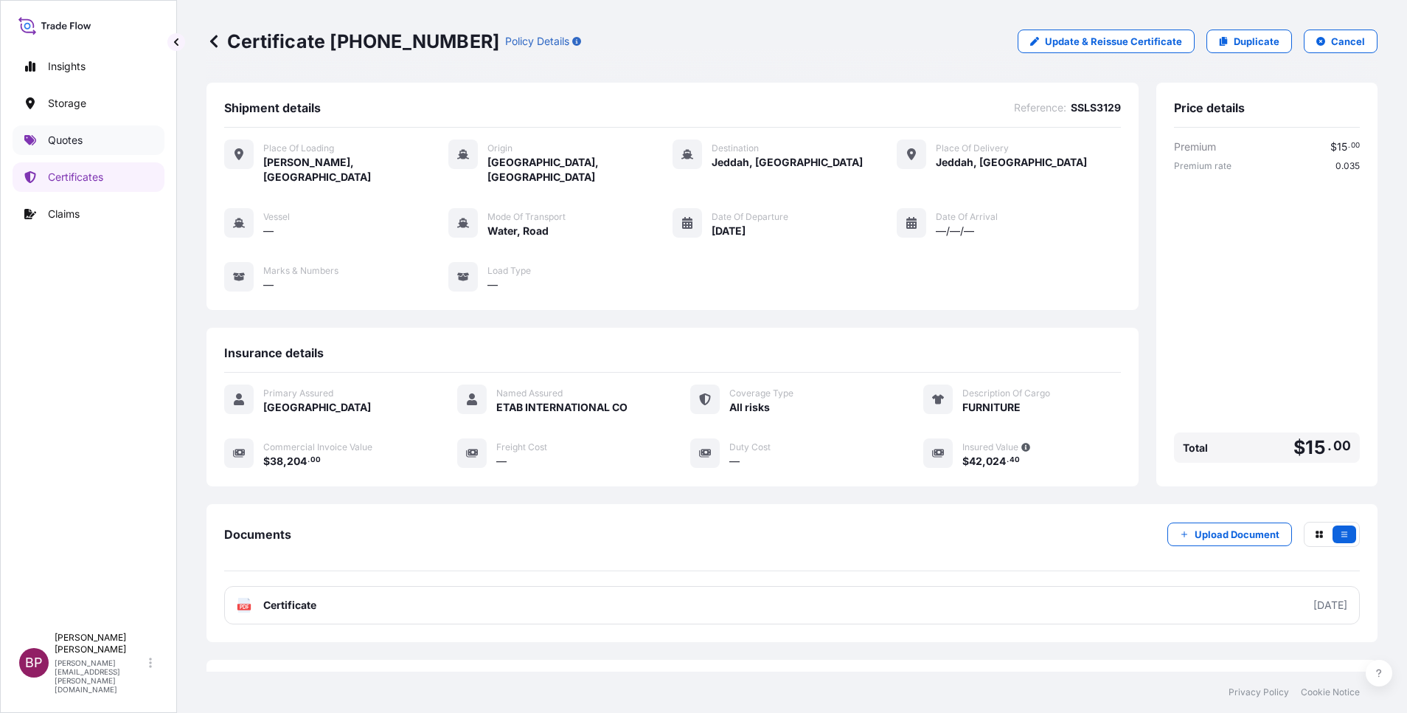
click at [67, 137] on p "Quotes" at bounding box center [65, 140] width 35 height 15
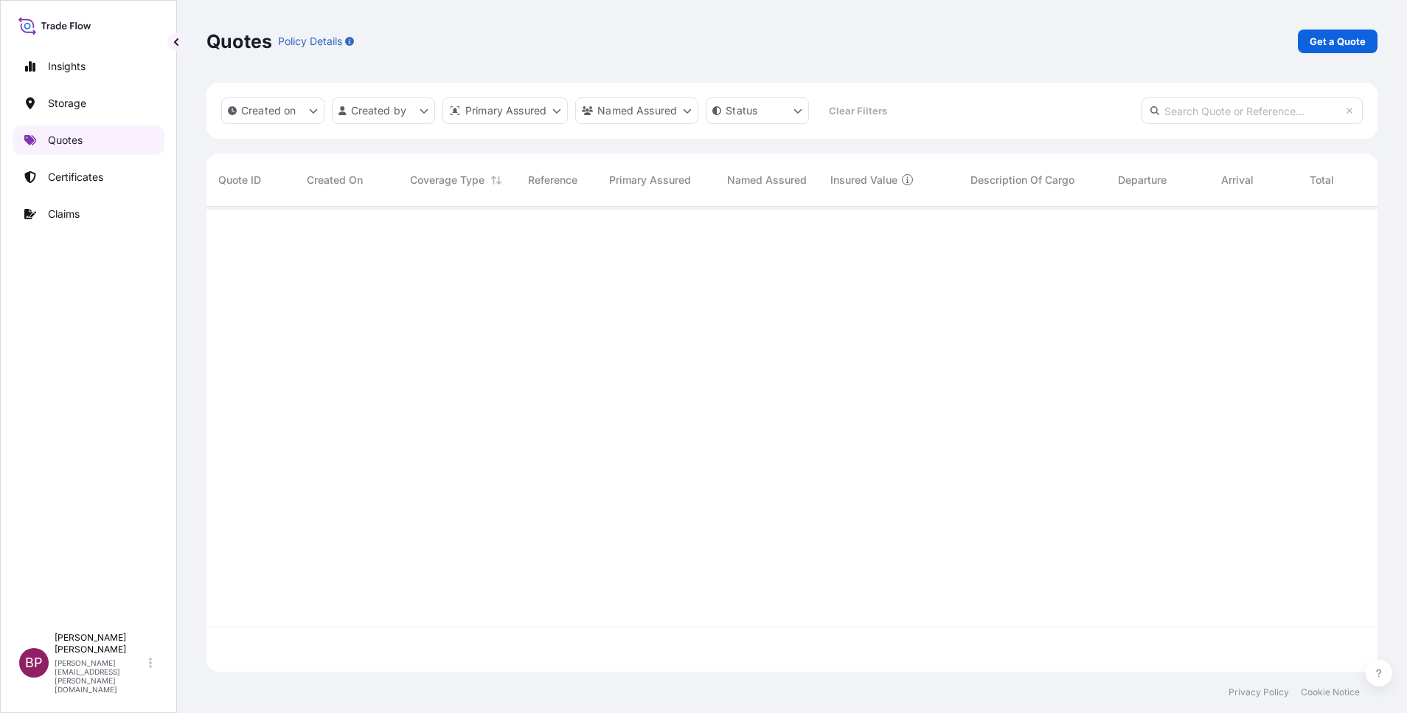
scroll to position [456, 1154]
click at [1350, 43] on p "Get a Quote" at bounding box center [1338, 41] width 56 height 15
select select "Water"
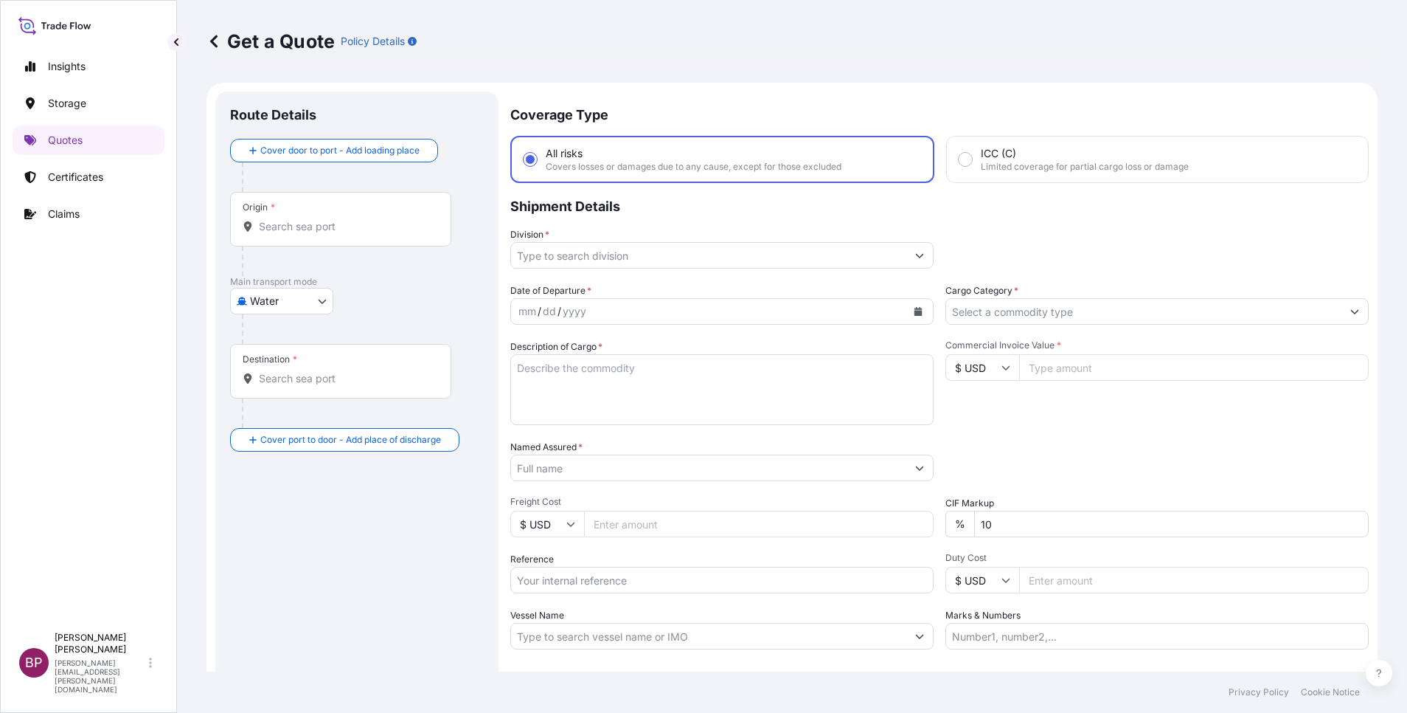
scroll to position [24, 0]
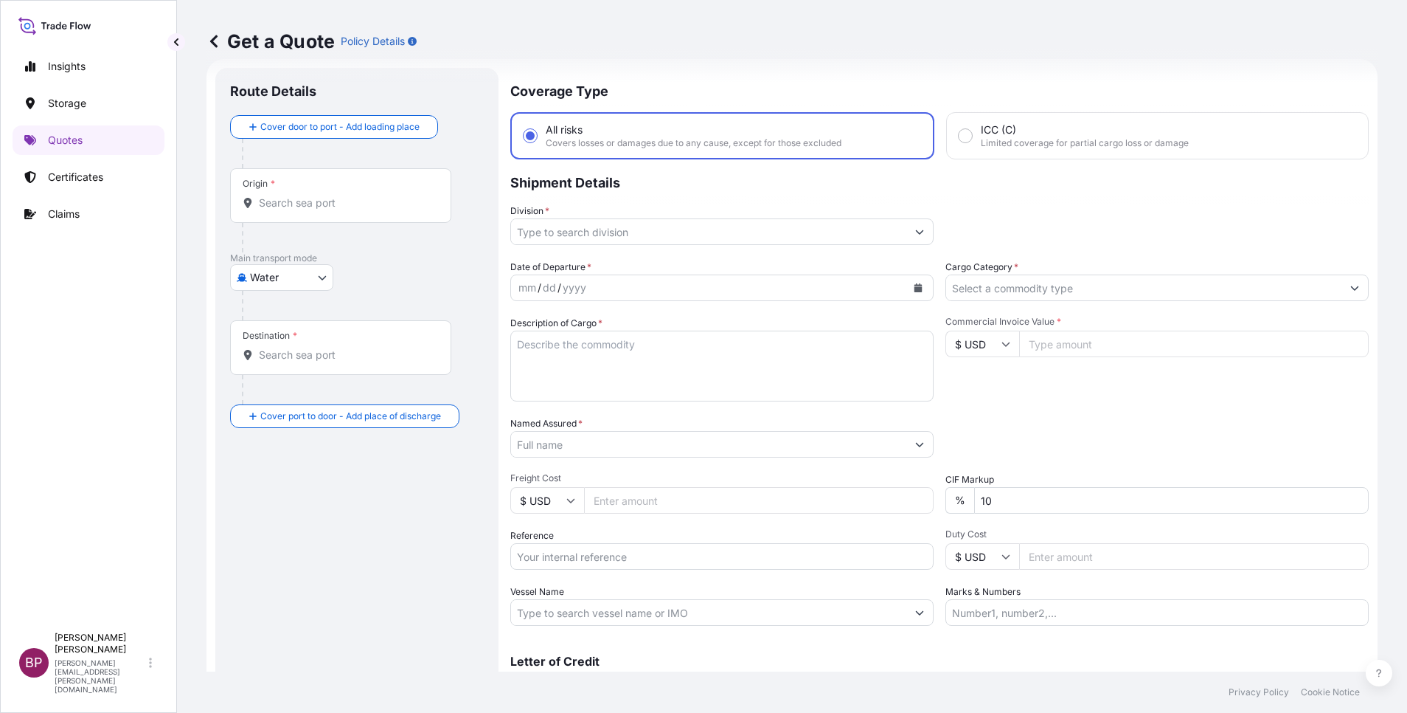
click at [915, 227] on icon "Show suggestions" at bounding box center [919, 231] width 9 height 9
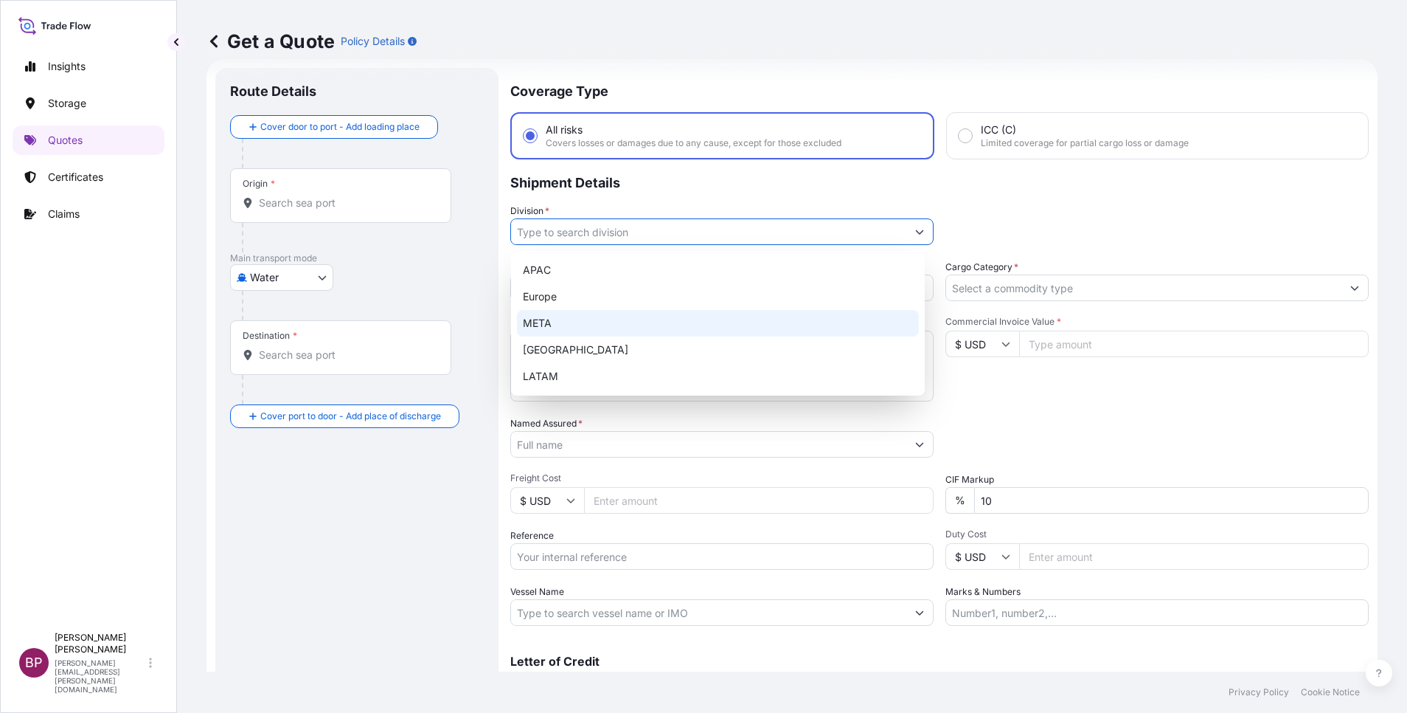
click at [581, 318] on div "META" at bounding box center [718, 323] width 402 height 27
type input "META"
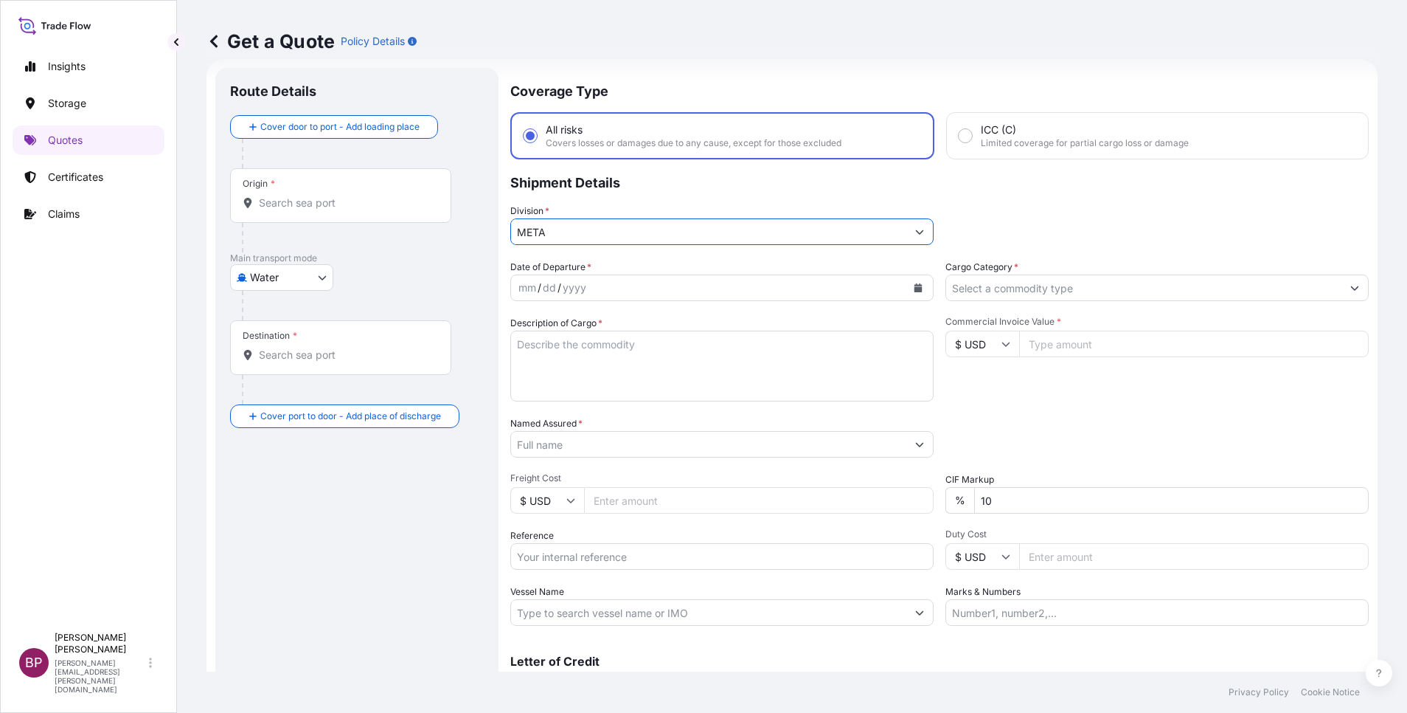
click at [1121, 286] on input "Cargo Category *" at bounding box center [1143, 287] width 395 height 27
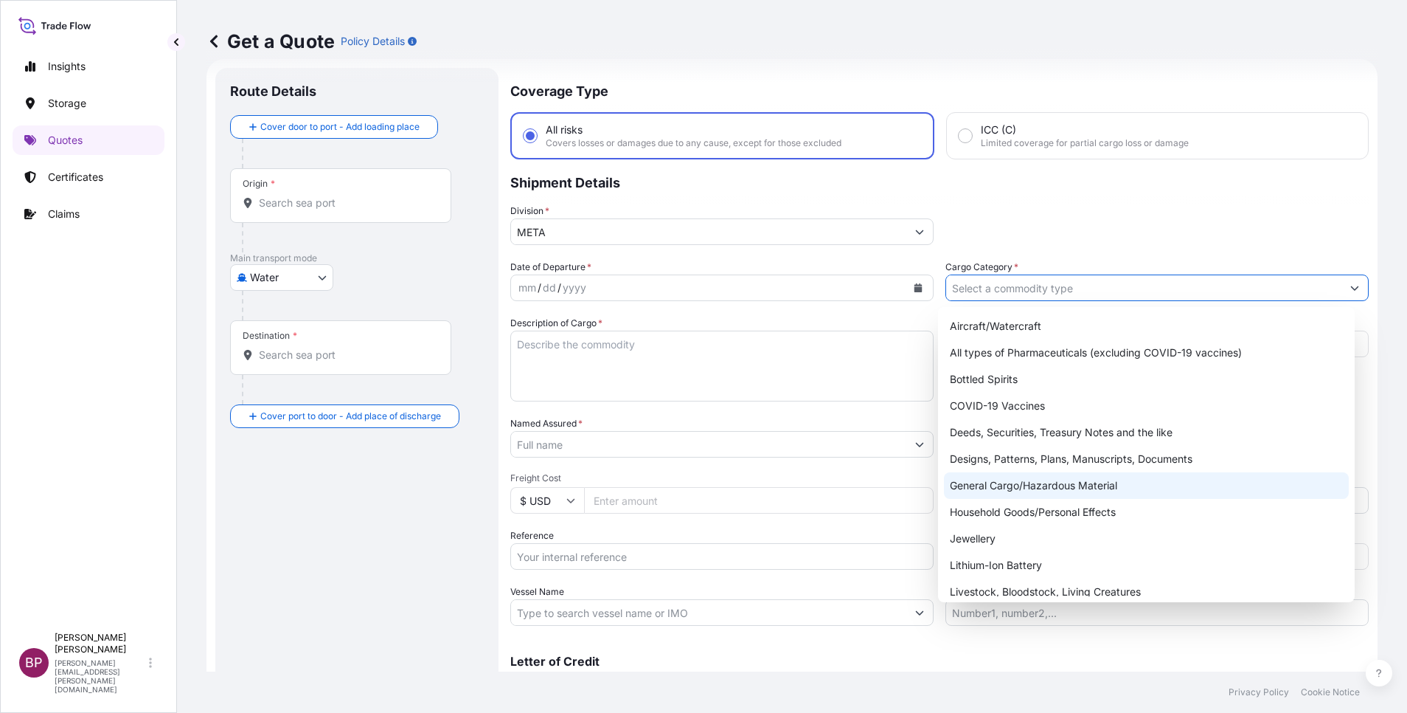
click at [1025, 483] on div "General Cargo/Hazardous Material" at bounding box center [1146, 485] width 405 height 27
type input "General Cargo/Hazardous Material"
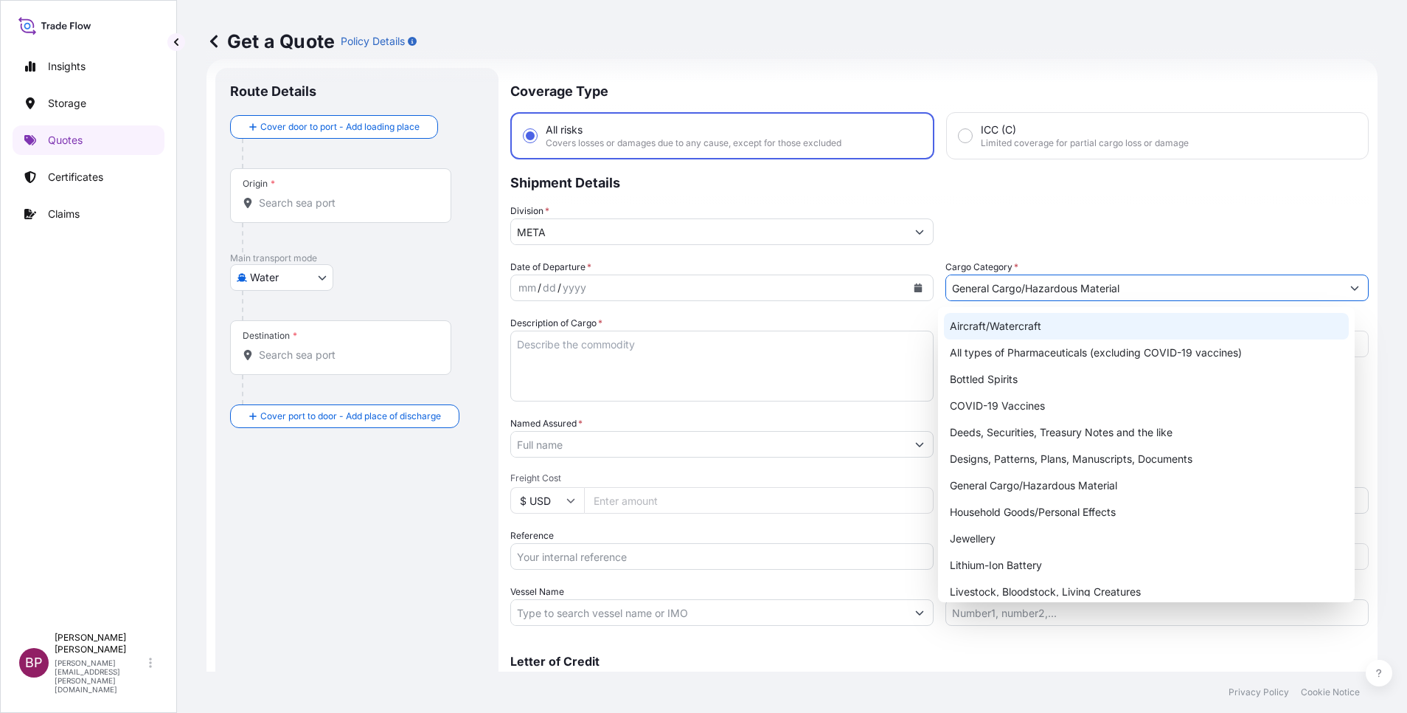
click at [1064, 221] on div "Division * META" at bounding box center [939, 224] width 859 height 41
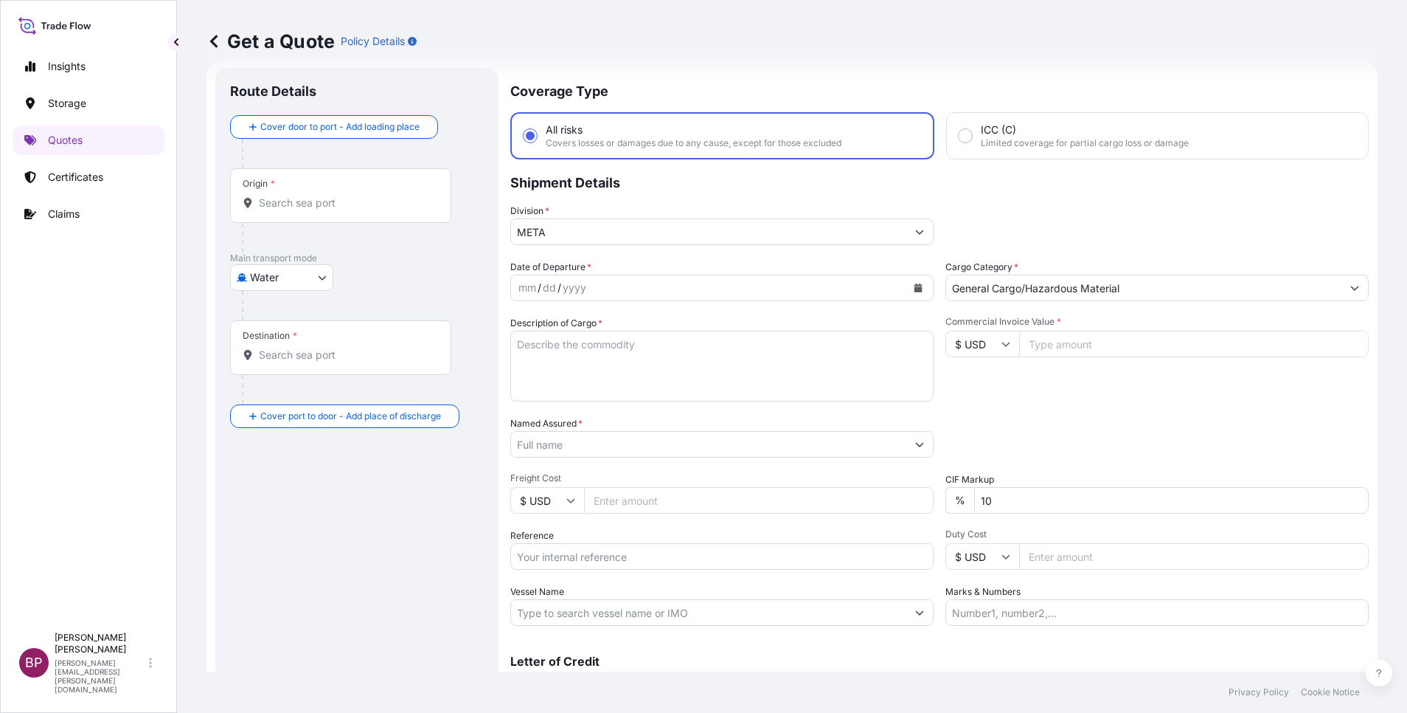
click at [987, 344] on input "$ USD" at bounding box center [983, 343] width 74 height 27
click at [974, 398] on div "€ EUR" at bounding box center [974, 384] width 62 height 28
type input "€ EUR"
drag, startPoint x: 1073, startPoint y: 342, endPoint x: 1072, endPoint y: 355, distance: 13.3
click at [1072, 341] on input "Commercial Invoice Value *" at bounding box center [1194, 343] width 350 height 27
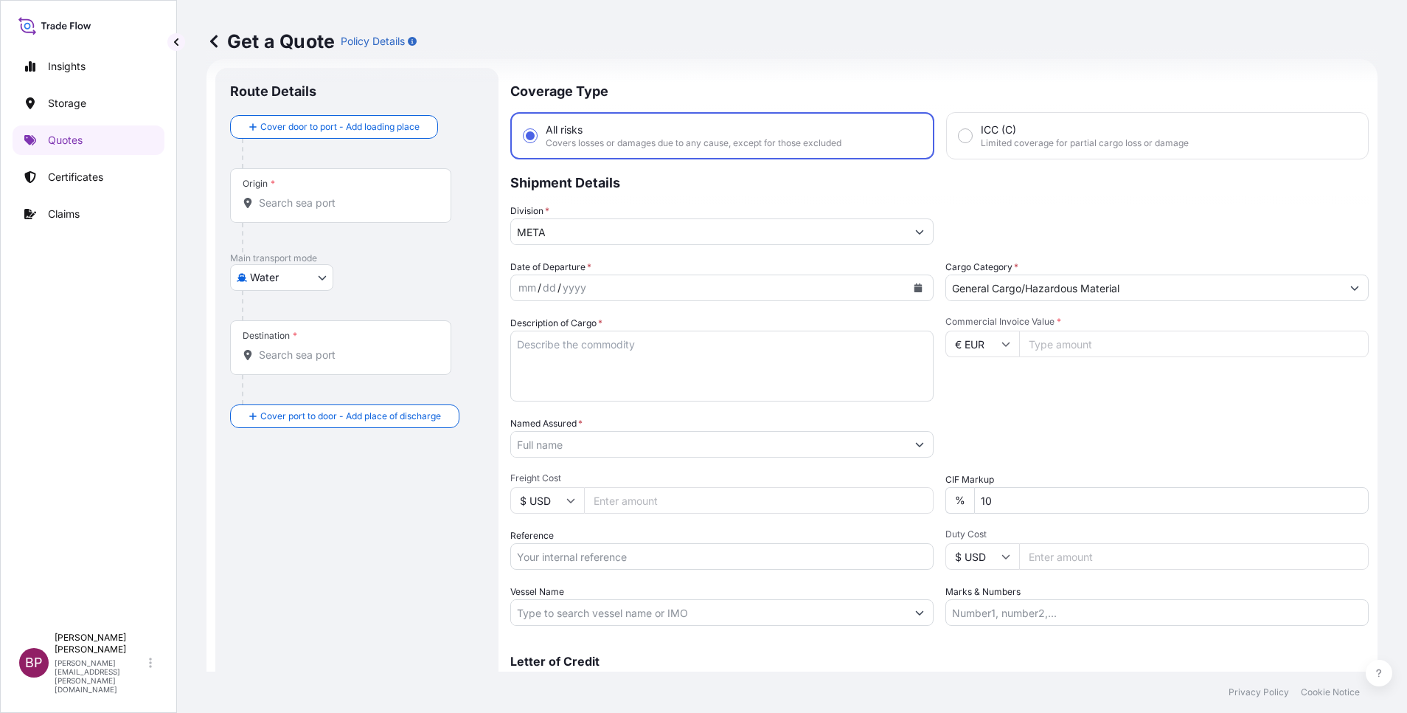
paste input "100199.62"
type input "100199.62"
click at [872, 497] on div "Date of Departure * mm / dd / yyyy Cargo Category * General Cargo/Hazardous Mat…" at bounding box center [939, 443] width 859 height 366
type input "0"
click at [628, 383] on textarea "Description of Cargo *" at bounding box center [721, 365] width 423 height 71
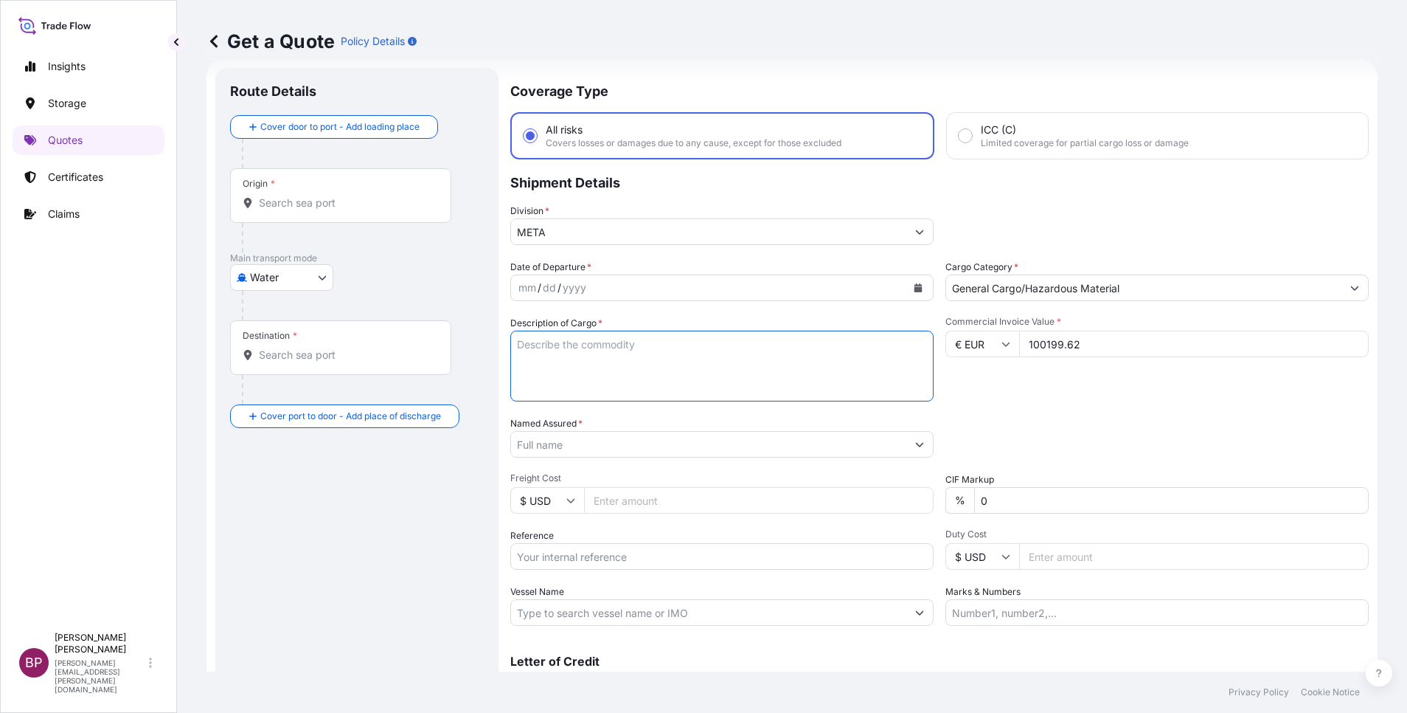
paste textarea "Furniture’s"
type textarea "Furniture’s"
click at [991, 393] on div "Commercial Invoice Value * € EUR 100199.62" at bounding box center [1157, 359] width 423 height 86
click at [622, 552] on input "Reference" at bounding box center [721, 556] width 423 height 27
paste input "BL:CTLTPZ0001040954 BL:HLCUGDY250849729 SSLS3028"
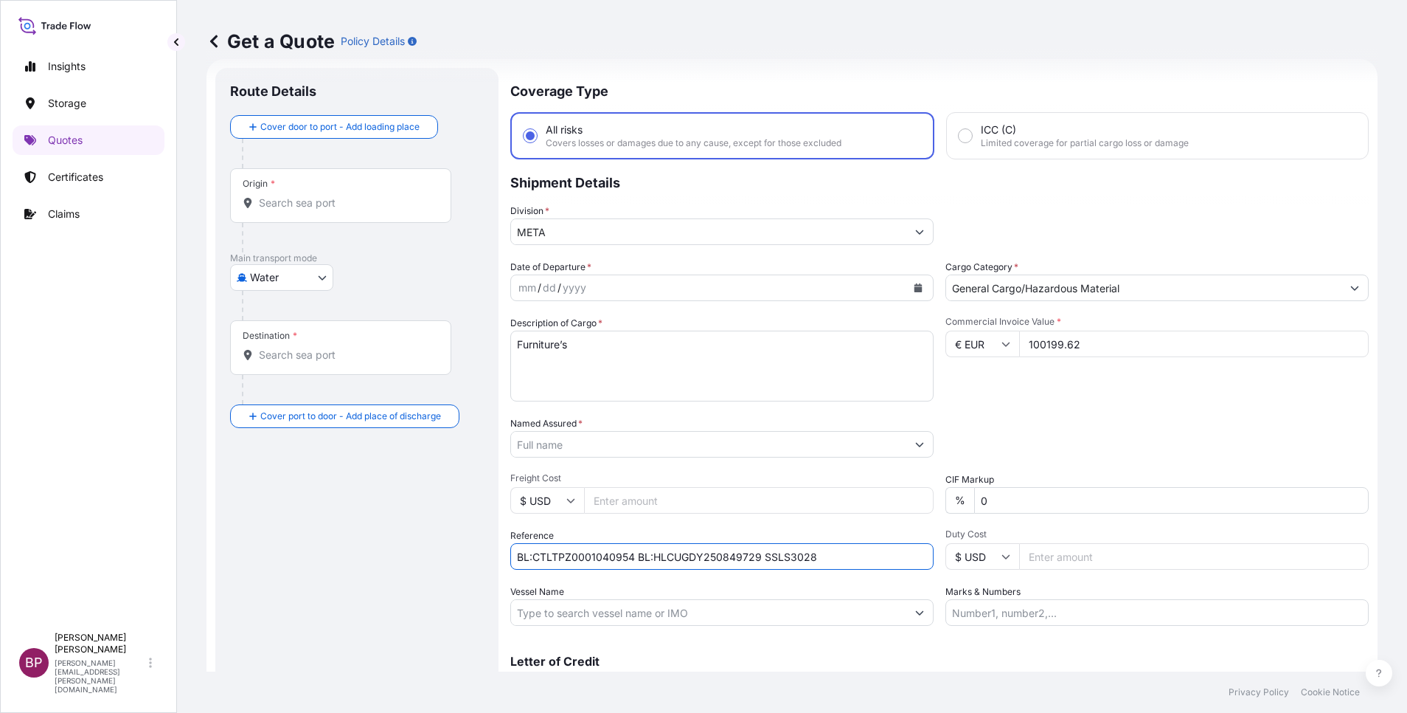
type input "BL:CTLTPZ0001040954 BL:HLCUGDY250849729 SSLS3028"
click at [625, 439] on input "Named Assured *" at bounding box center [704, 444] width 387 height 27
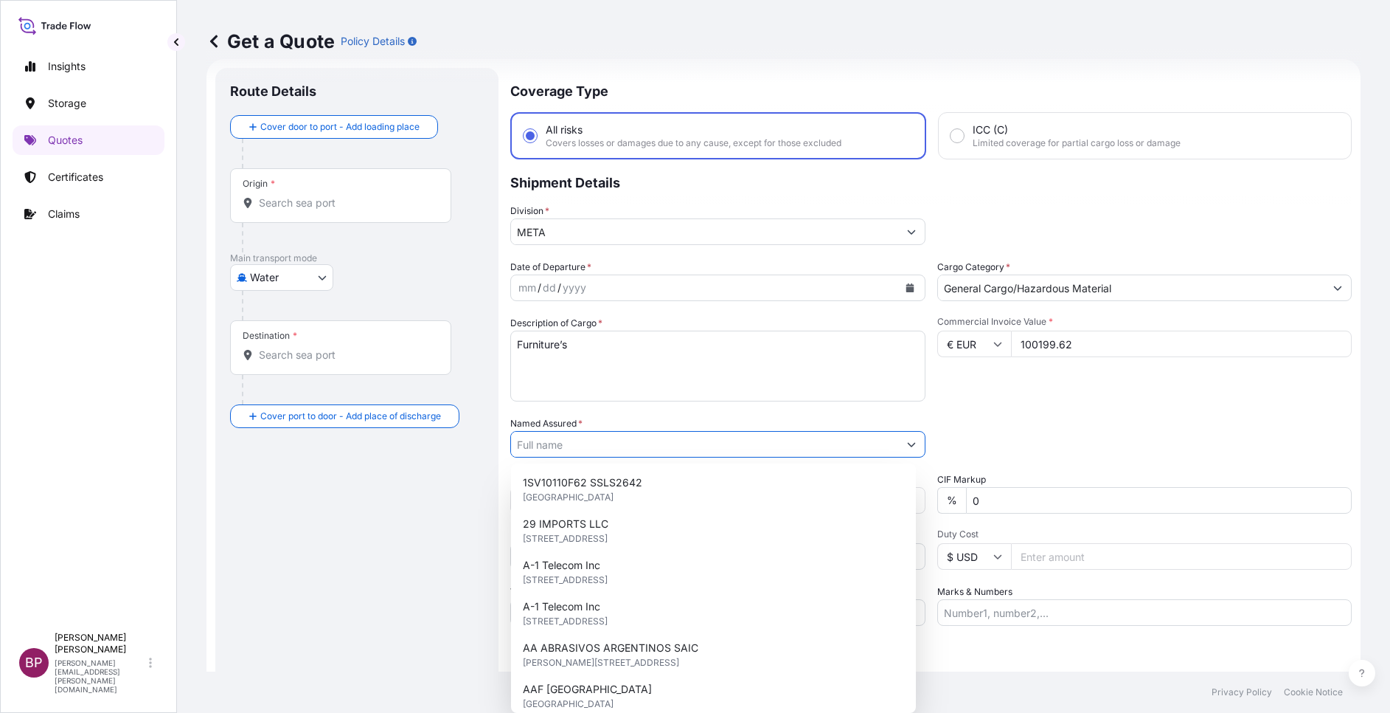
paste input "ETAB INTERNATIONAL TRADING CO."
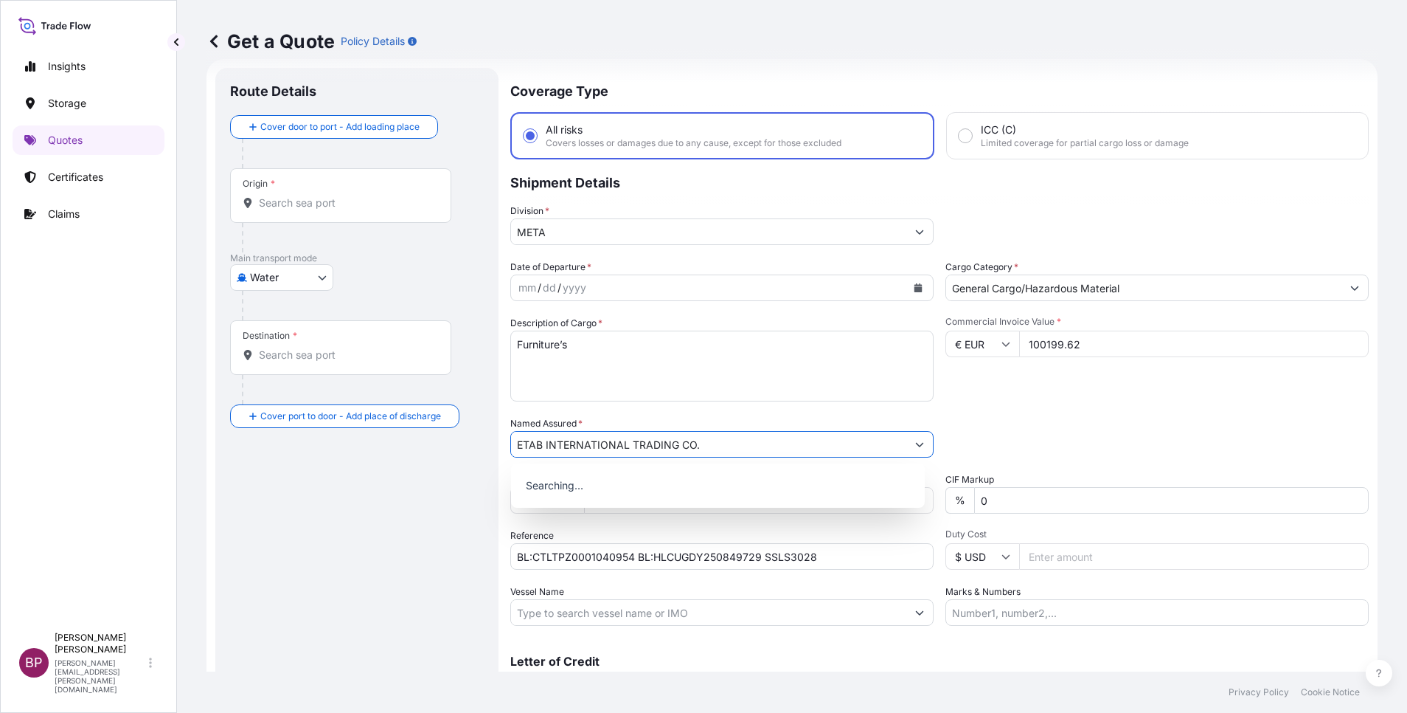
type input "ETAB INTERNATIONAL TRADING CO."
click at [915, 288] on icon "Calendar" at bounding box center [919, 287] width 8 height 9
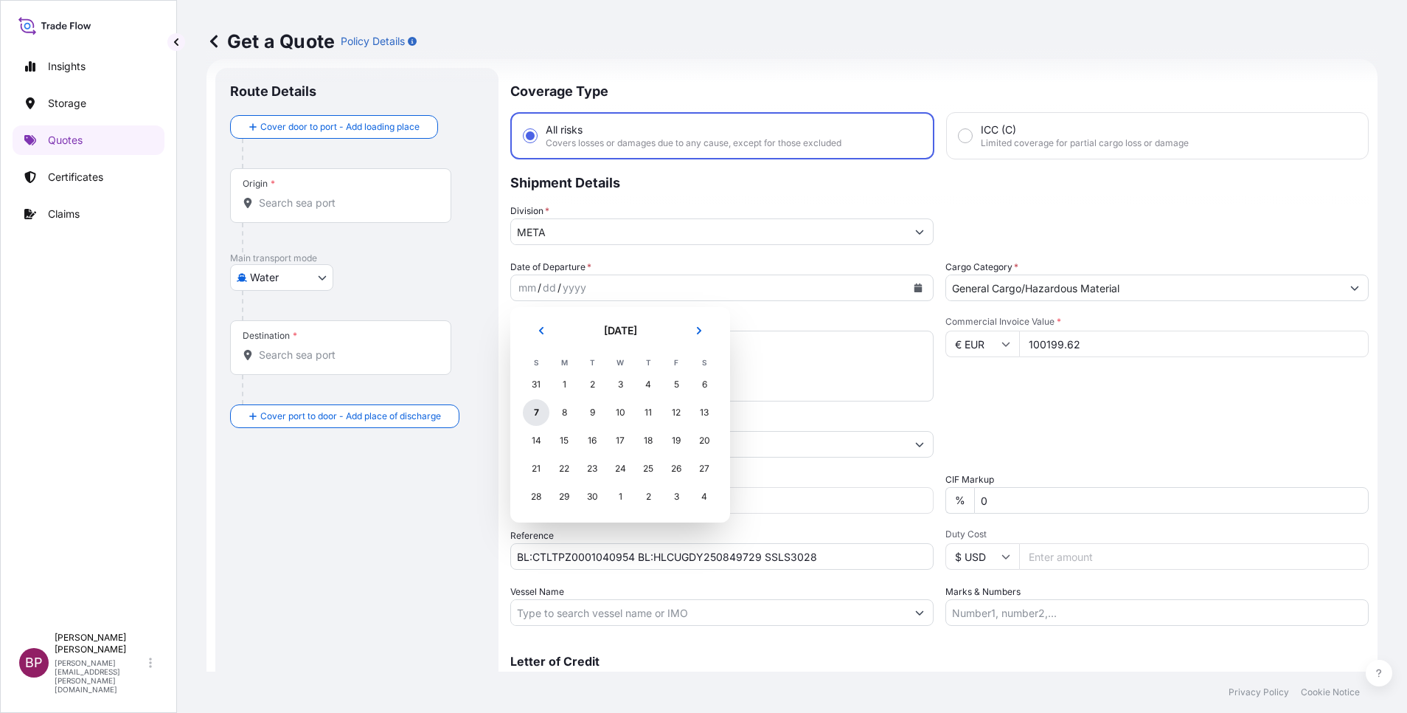
click at [534, 412] on div "7" at bounding box center [536, 412] width 27 height 27
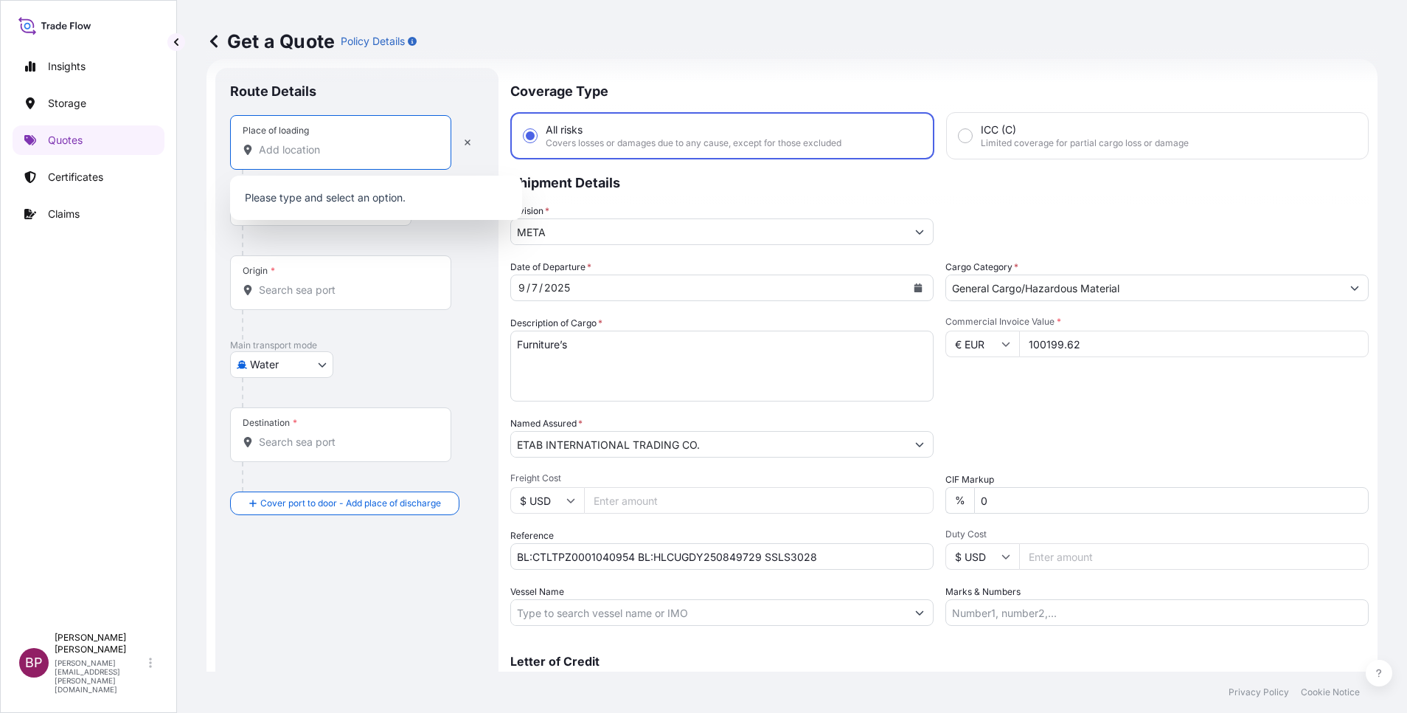
click at [336, 153] on input "Place of loading" at bounding box center [346, 149] width 174 height 15
paste input "GDYNIA"
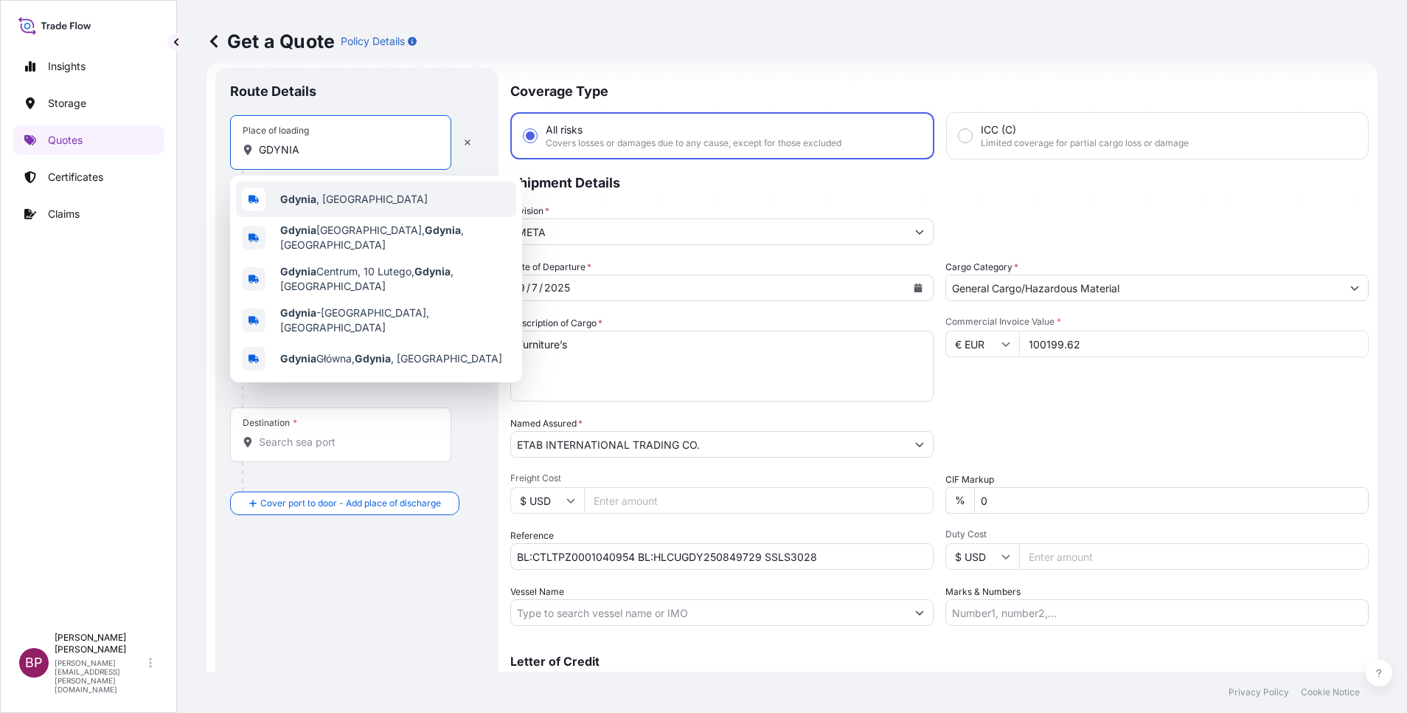
click at [358, 201] on div "[GEOGRAPHIC_DATA] , [GEOGRAPHIC_DATA]" at bounding box center [376, 198] width 280 height 35
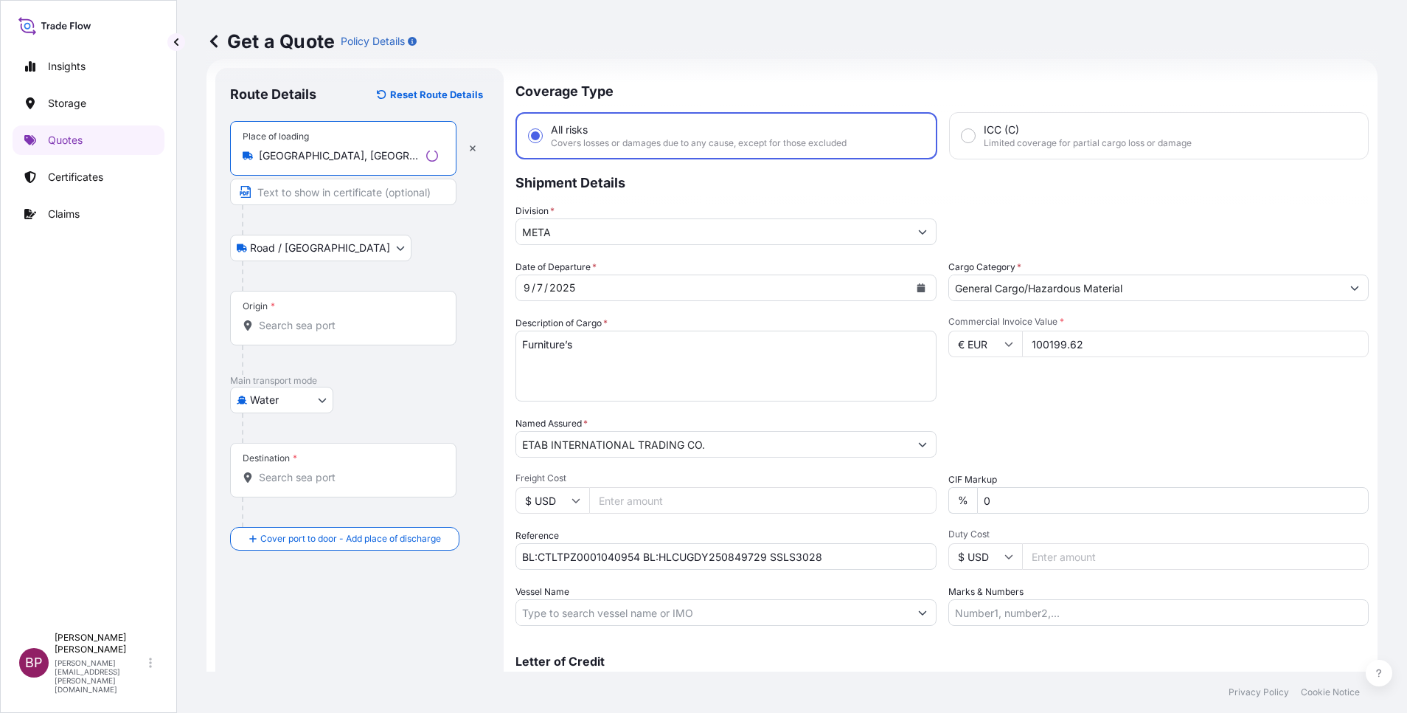
type input "[GEOGRAPHIC_DATA], [GEOGRAPHIC_DATA]"
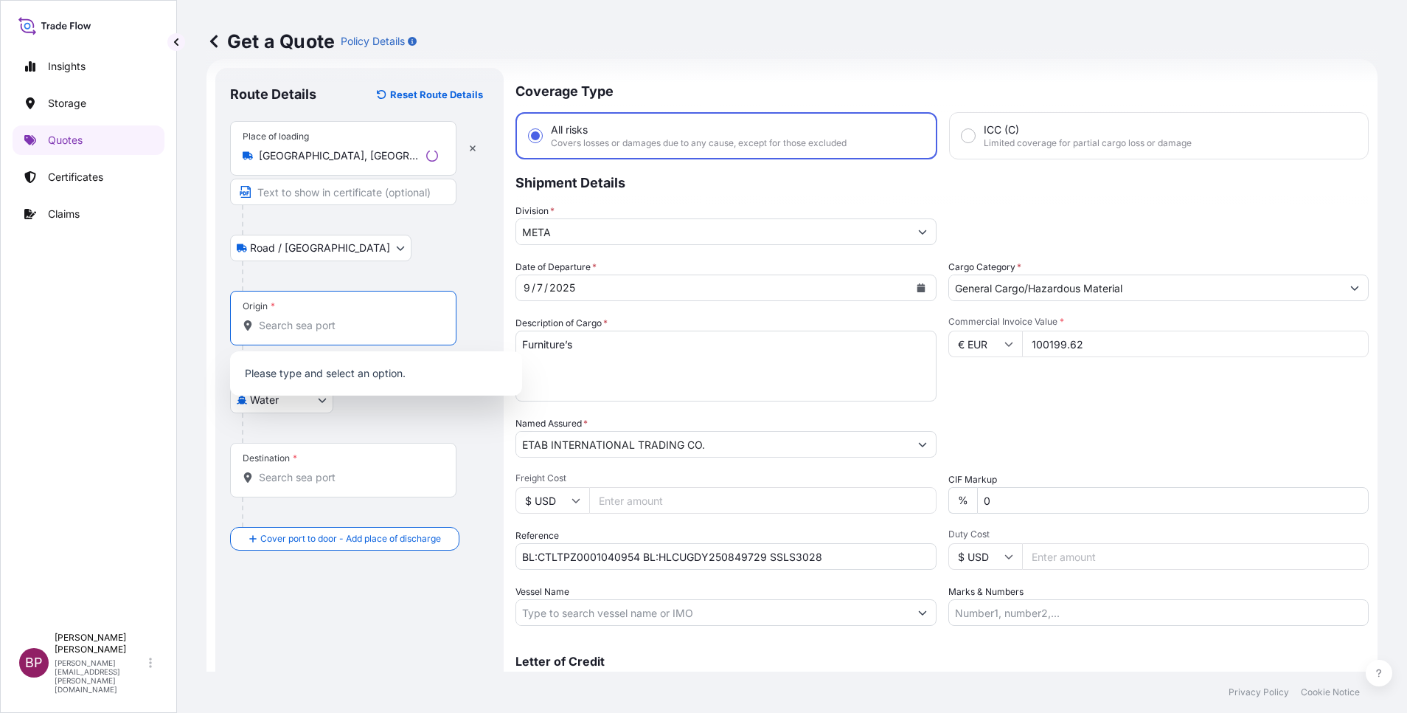
click at [347, 322] on input "Origin *" at bounding box center [348, 325] width 179 height 15
paste input "GDYNIA"
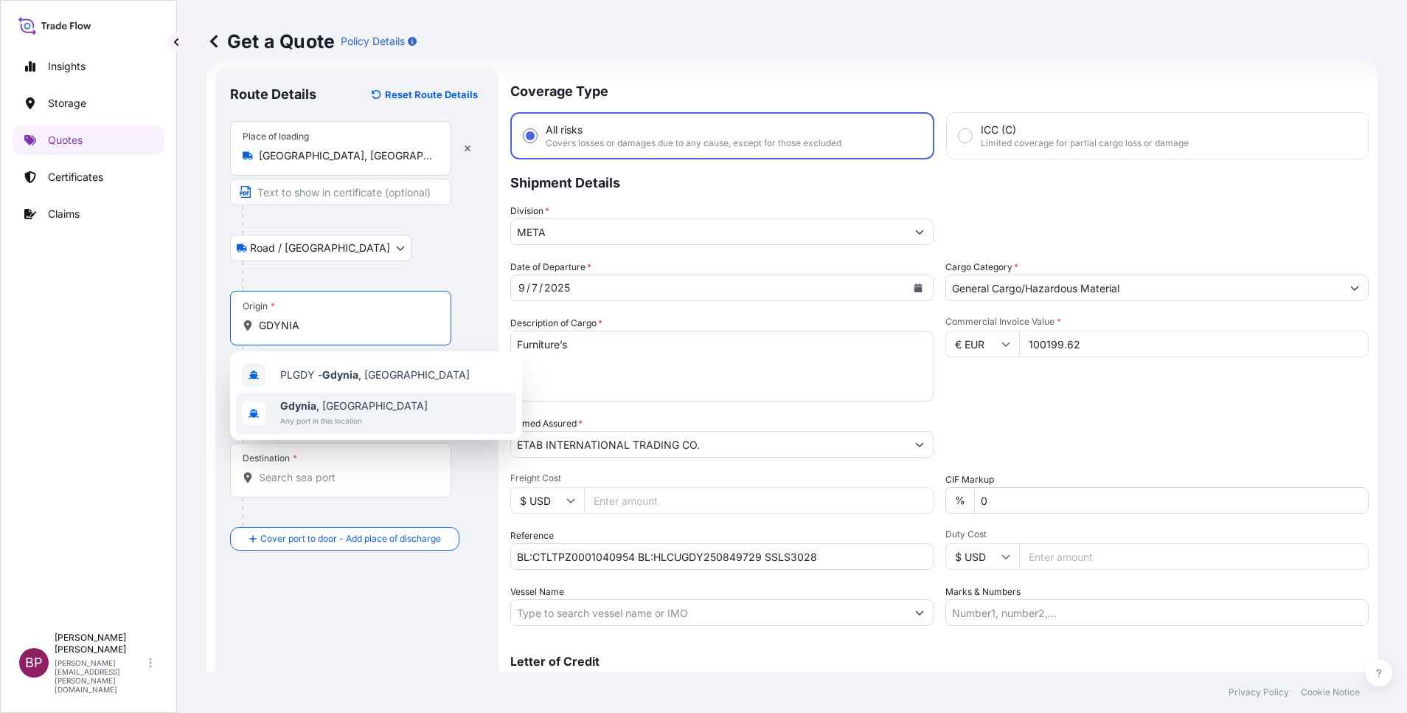
click at [369, 402] on div "[GEOGRAPHIC_DATA] , [GEOGRAPHIC_DATA] Any port in this location" at bounding box center [376, 412] width 280 height 41
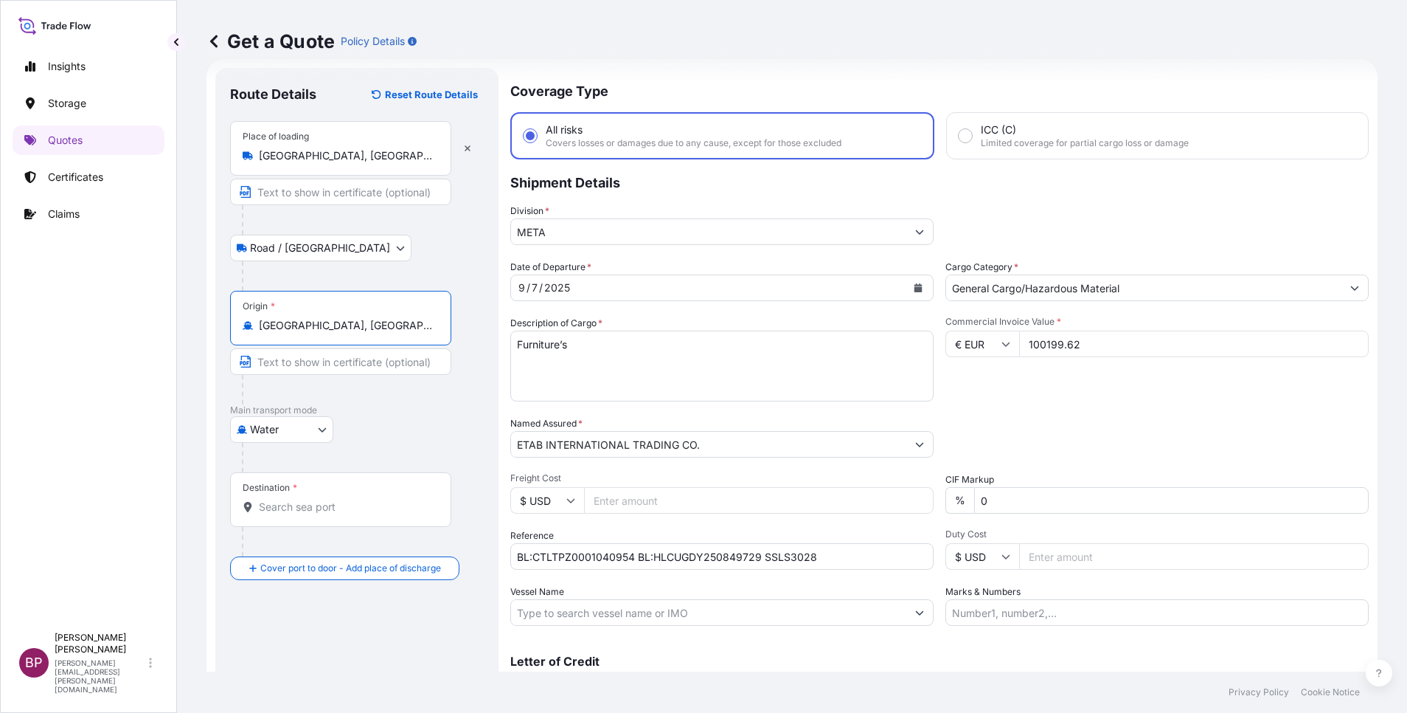
type input "[GEOGRAPHIC_DATA], [GEOGRAPHIC_DATA]"
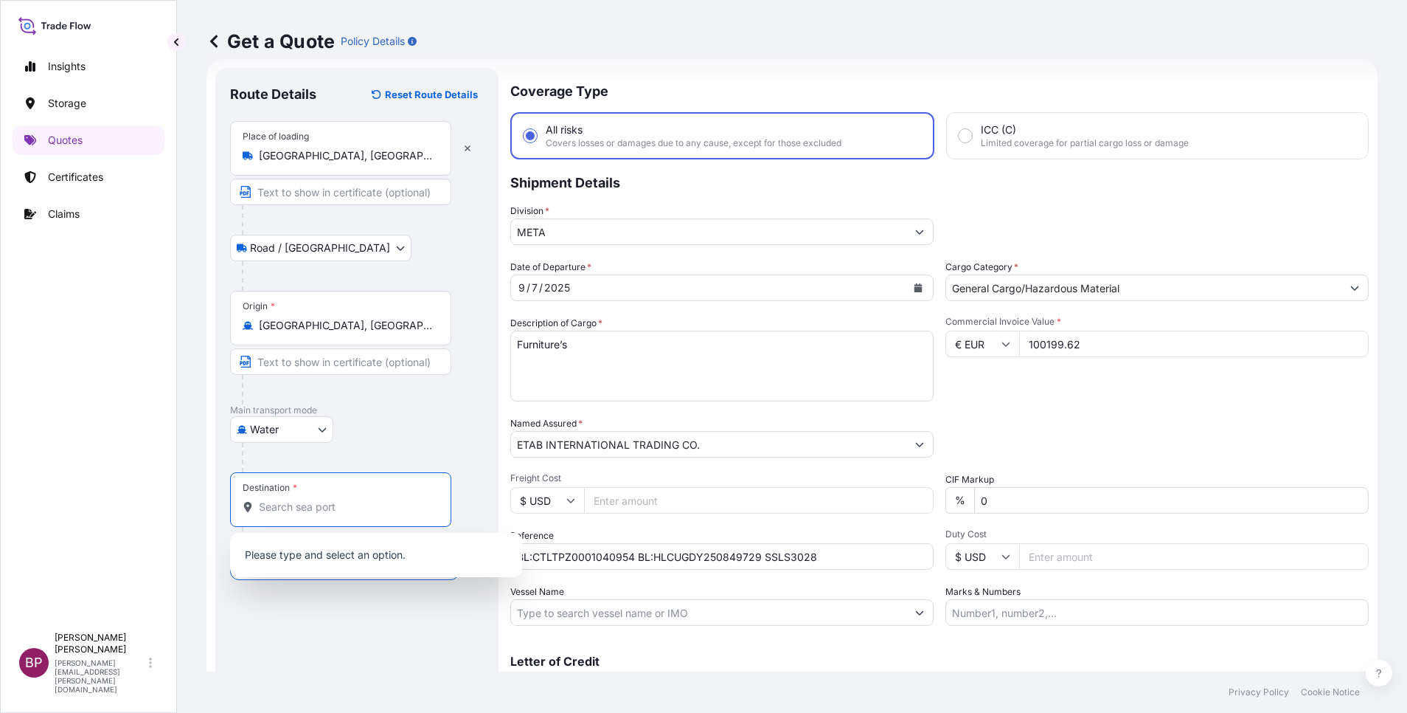
click at [357, 499] on input "Destination *" at bounding box center [346, 506] width 174 height 15
type input "v"
paste input "JEDDAH"
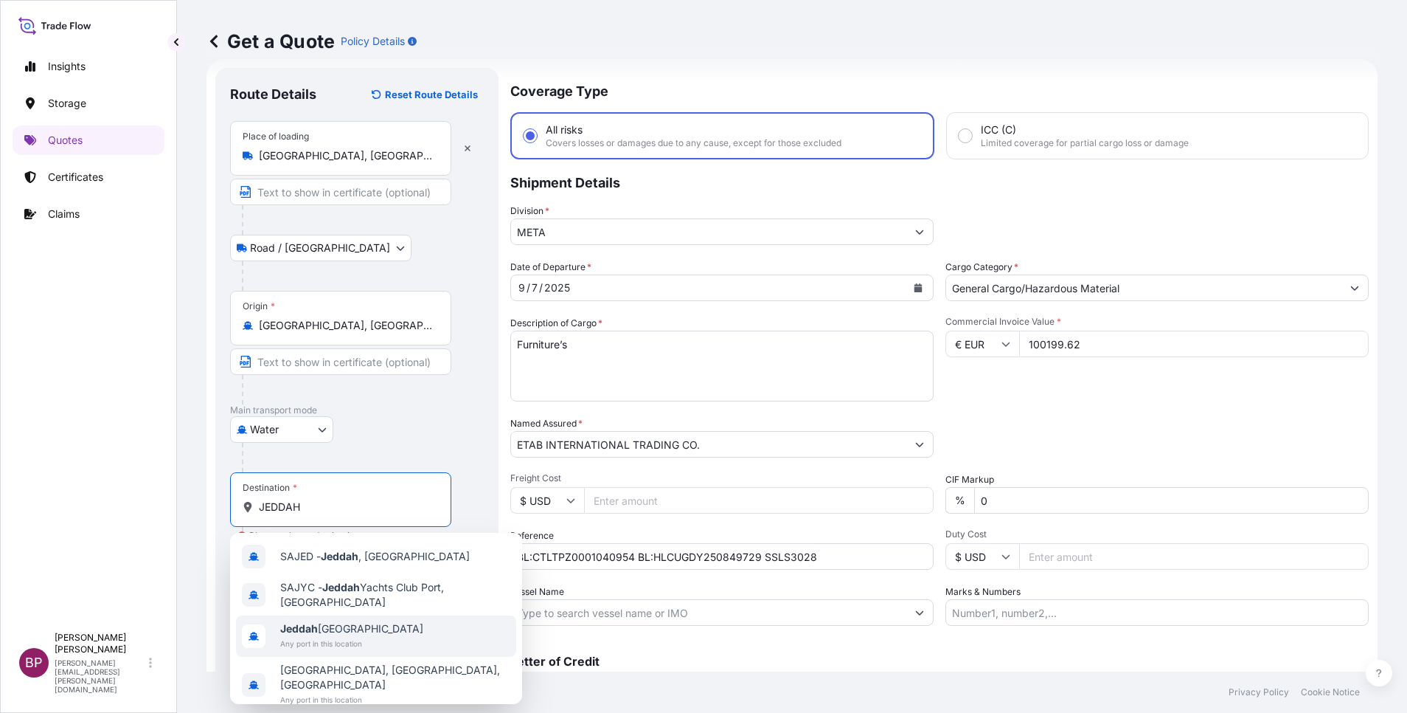
click at [367, 631] on span "Jeddah [GEOGRAPHIC_DATA]" at bounding box center [351, 628] width 143 height 15
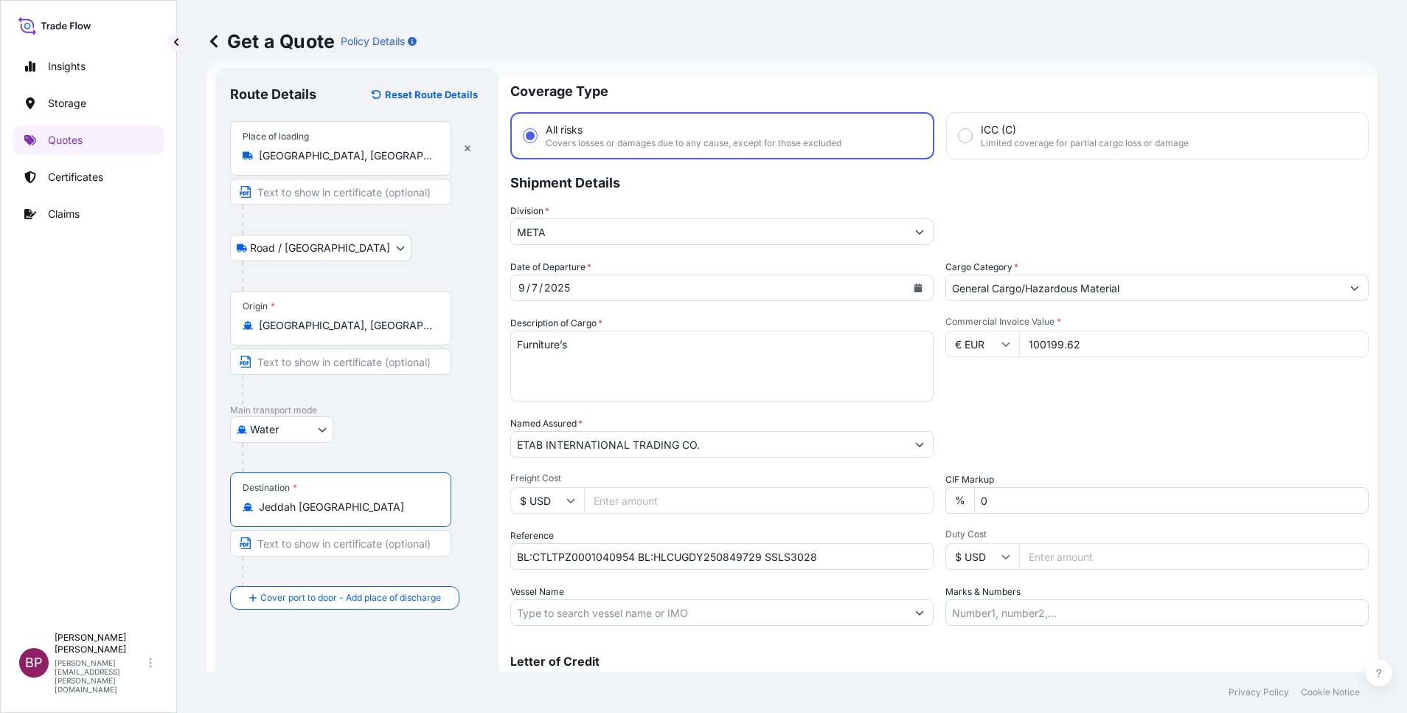
scroll to position [97, 0]
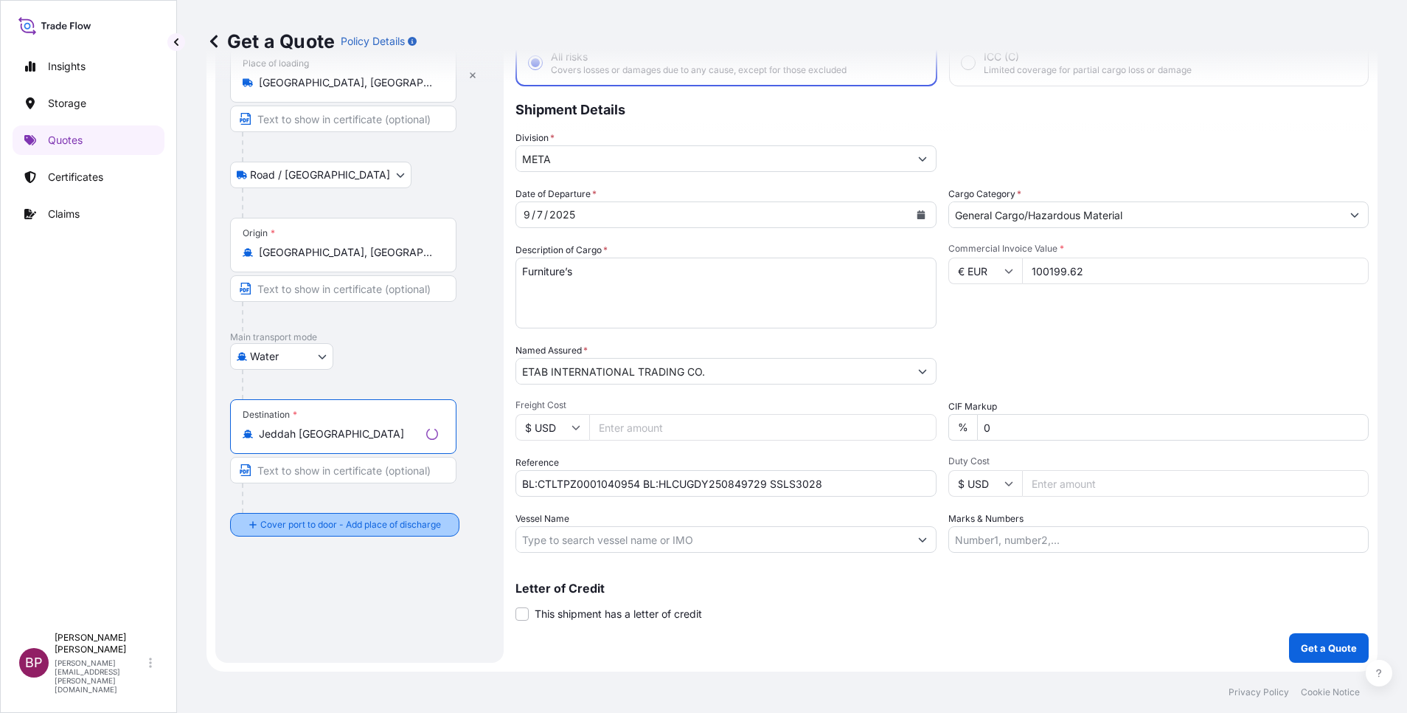
type input "Jeddah [GEOGRAPHIC_DATA]"
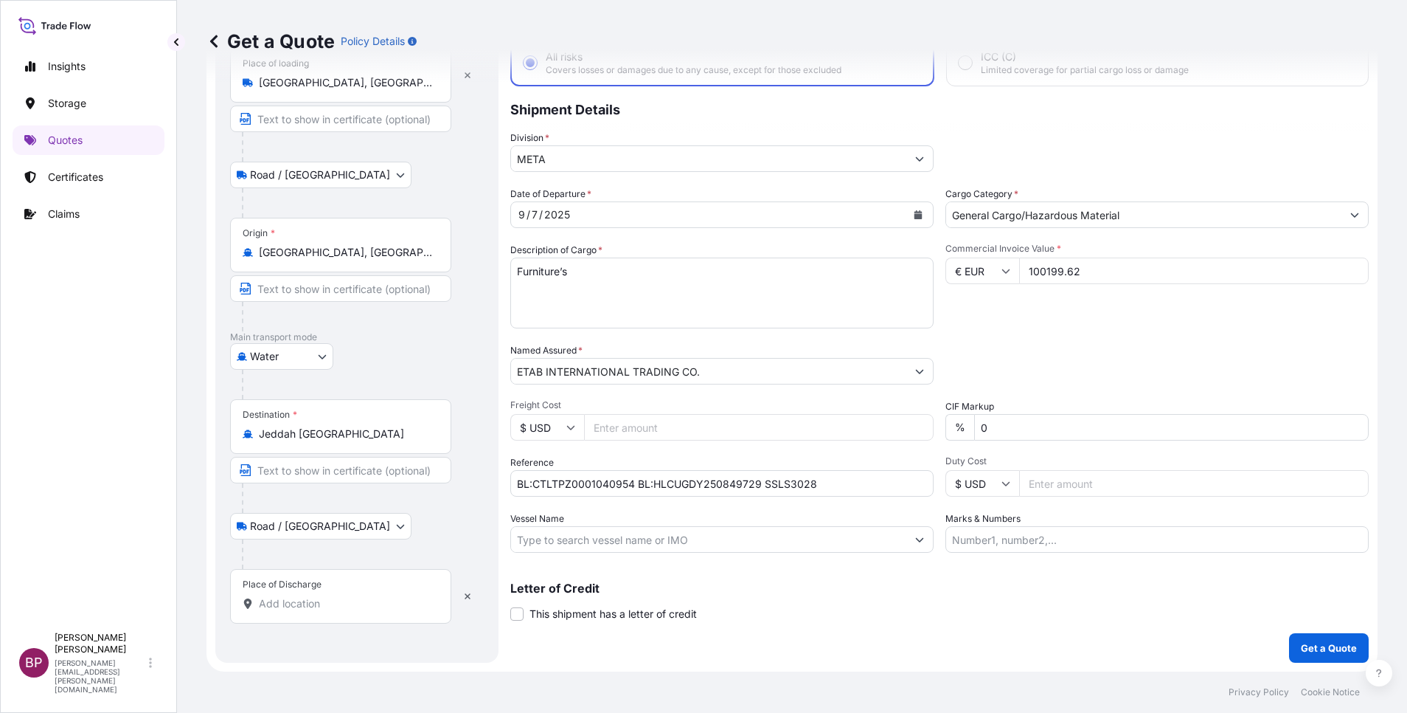
click at [339, 603] on input "Place of Discharge" at bounding box center [346, 603] width 174 height 15
paste input "JEDDAH"
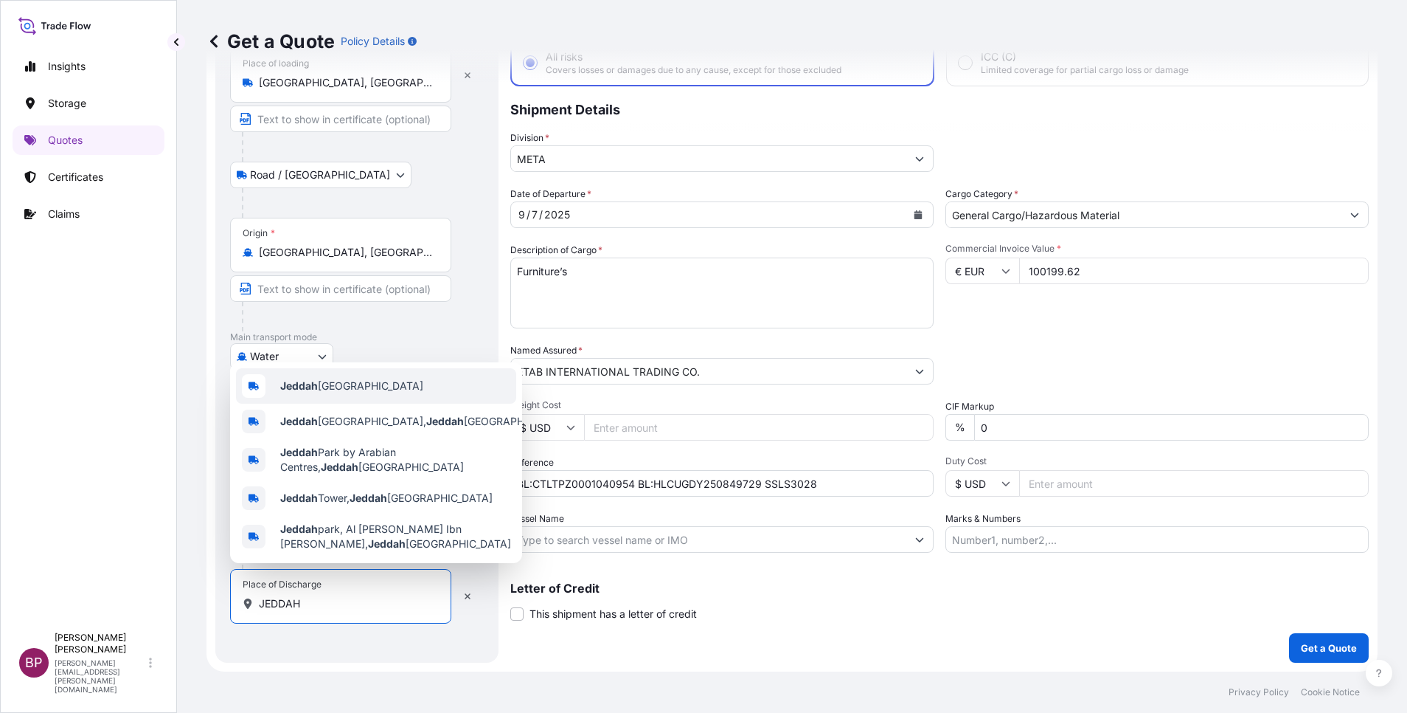
click at [381, 378] on span "Jeddah [GEOGRAPHIC_DATA]" at bounding box center [351, 385] width 143 height 15
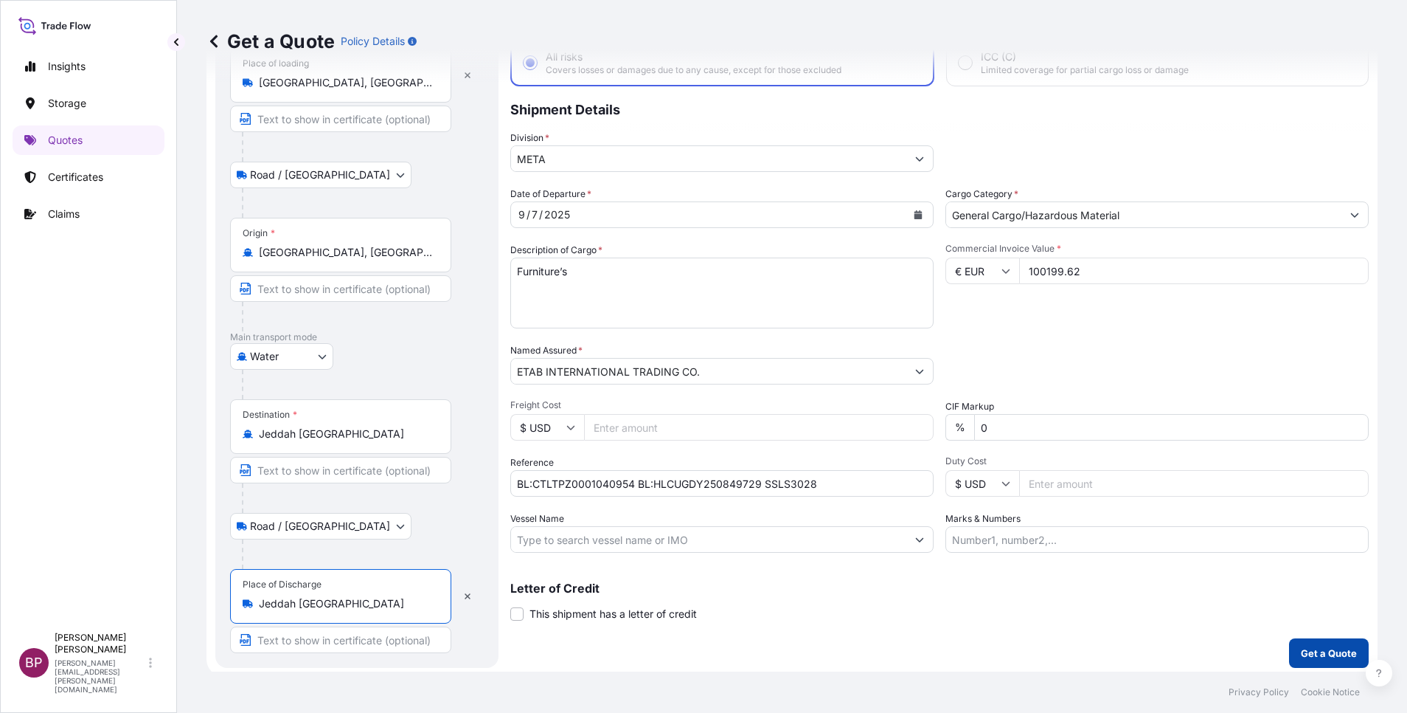
type input "Jeddah [GEOGRAPHIC_DATA]"
click at [1301, 647] on p "Get a Quote" at bounding box center [1329, 652] width 56 height 15
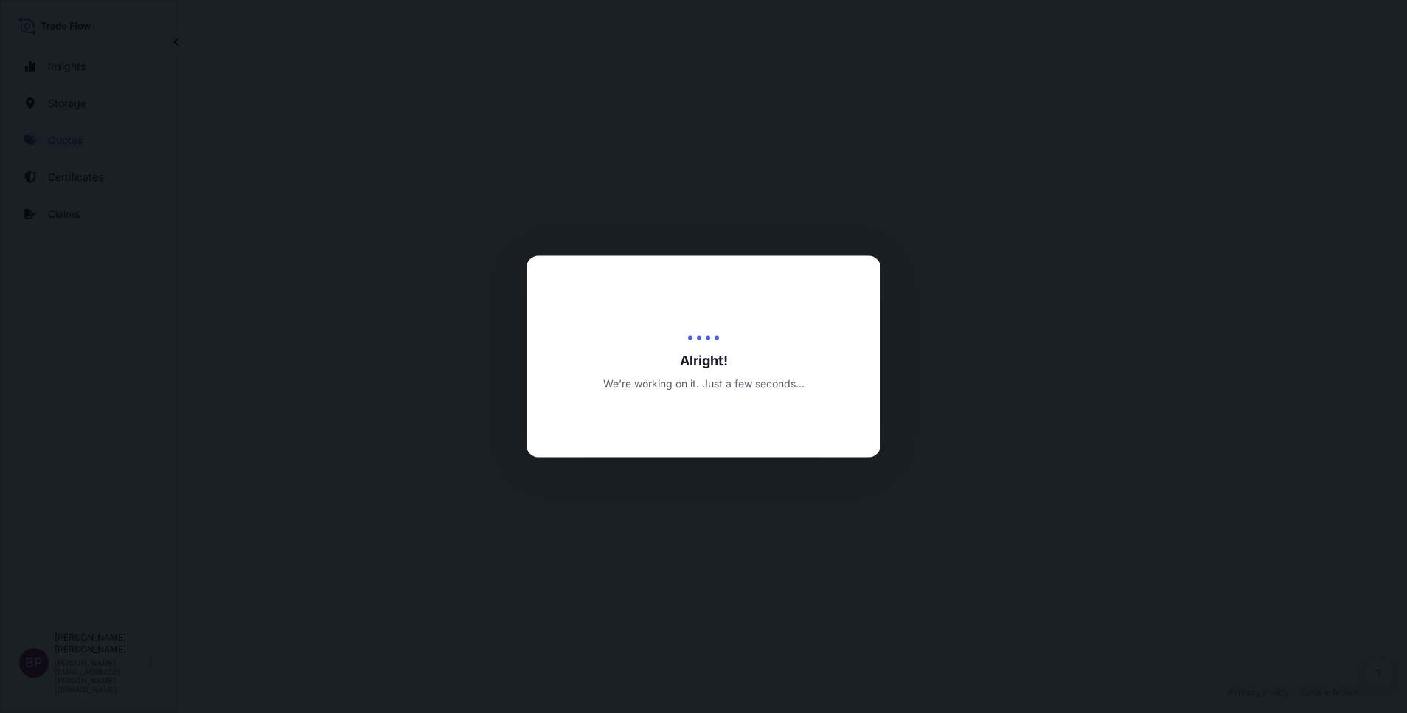
select select "Road / [GEOGRAPHIC_DATA]"
select select "Water"
select select "Road / [GEOGRAPHIC_DATA]"
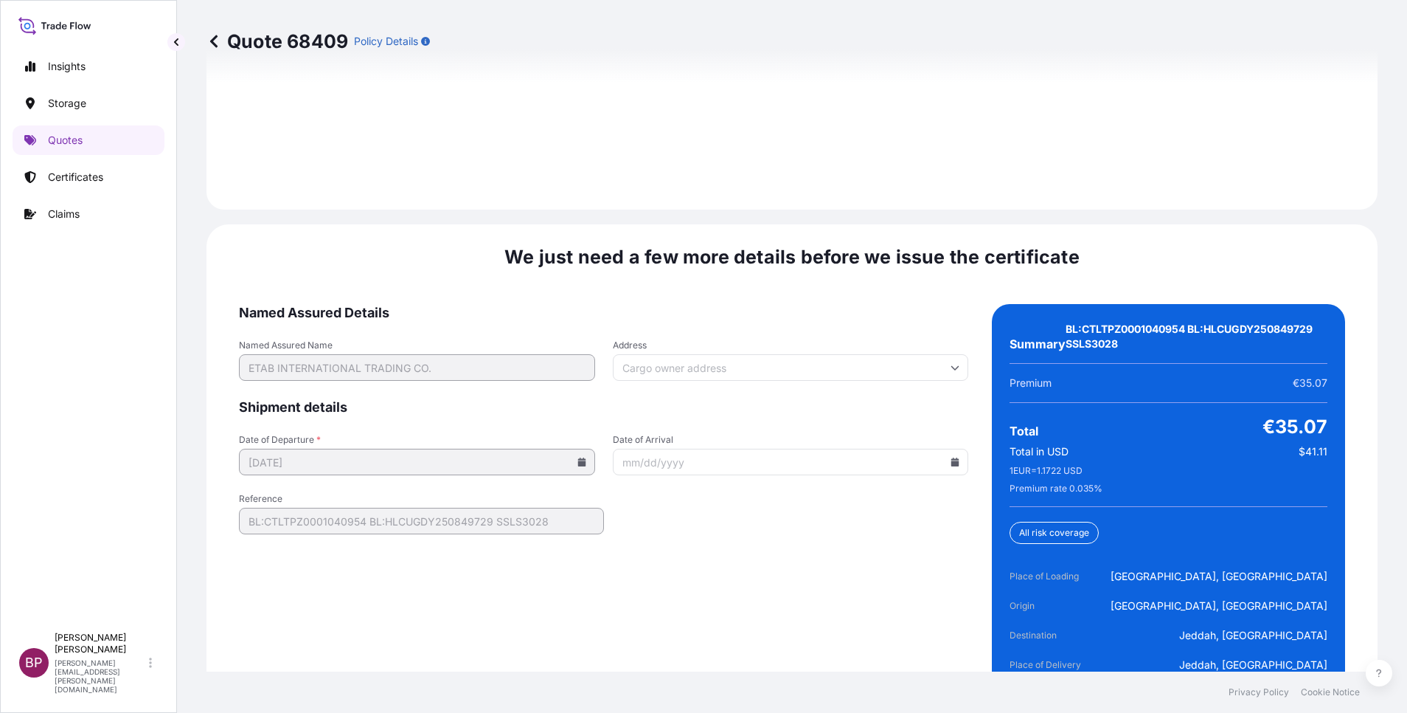
scroll to position [2292, 0]
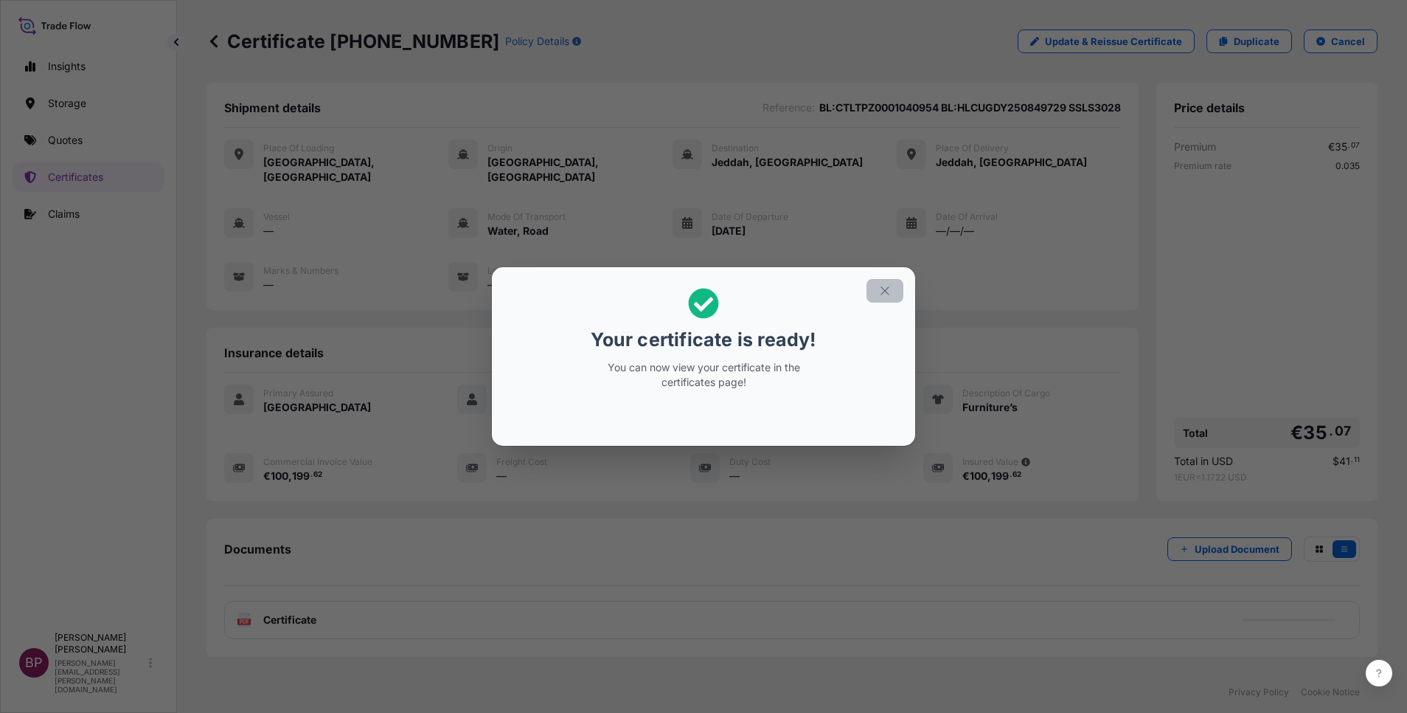
click at [881, 294] on icon "button" at bounding box center [885, 290] width 8 height 8
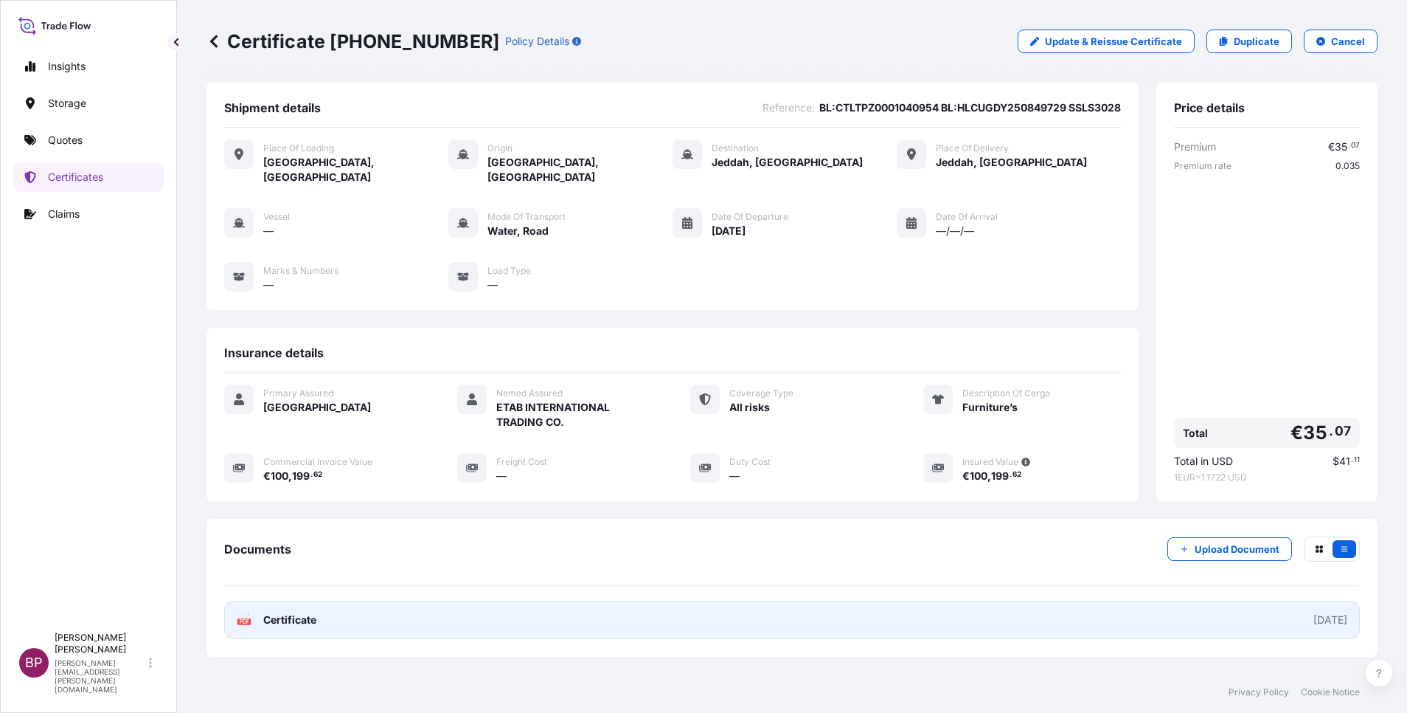
click at [306, 612] on span "Certificate" at bounding box center [289, 619] width 53 height 15
